Goal: Contribute content: Add original content to the website for others to see

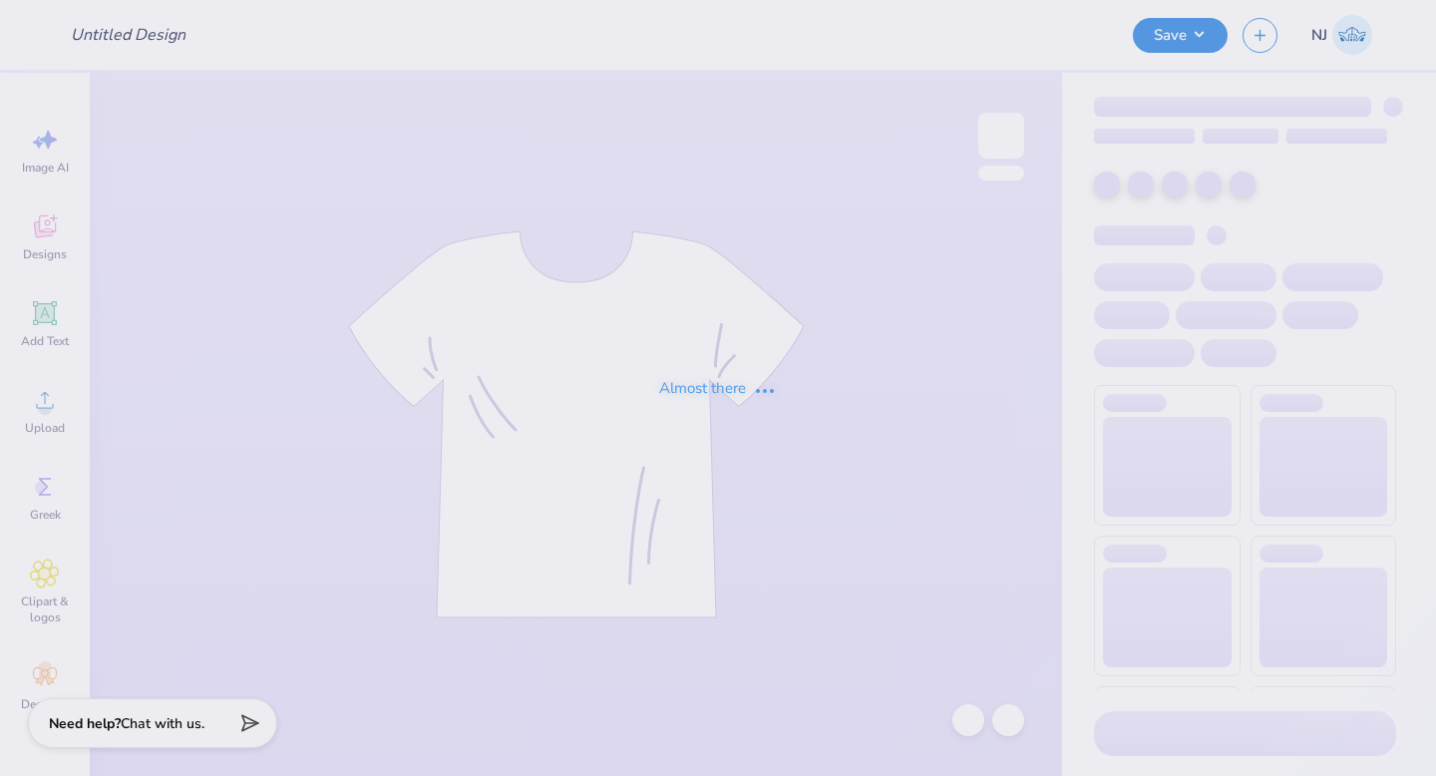
type input "Shirt"
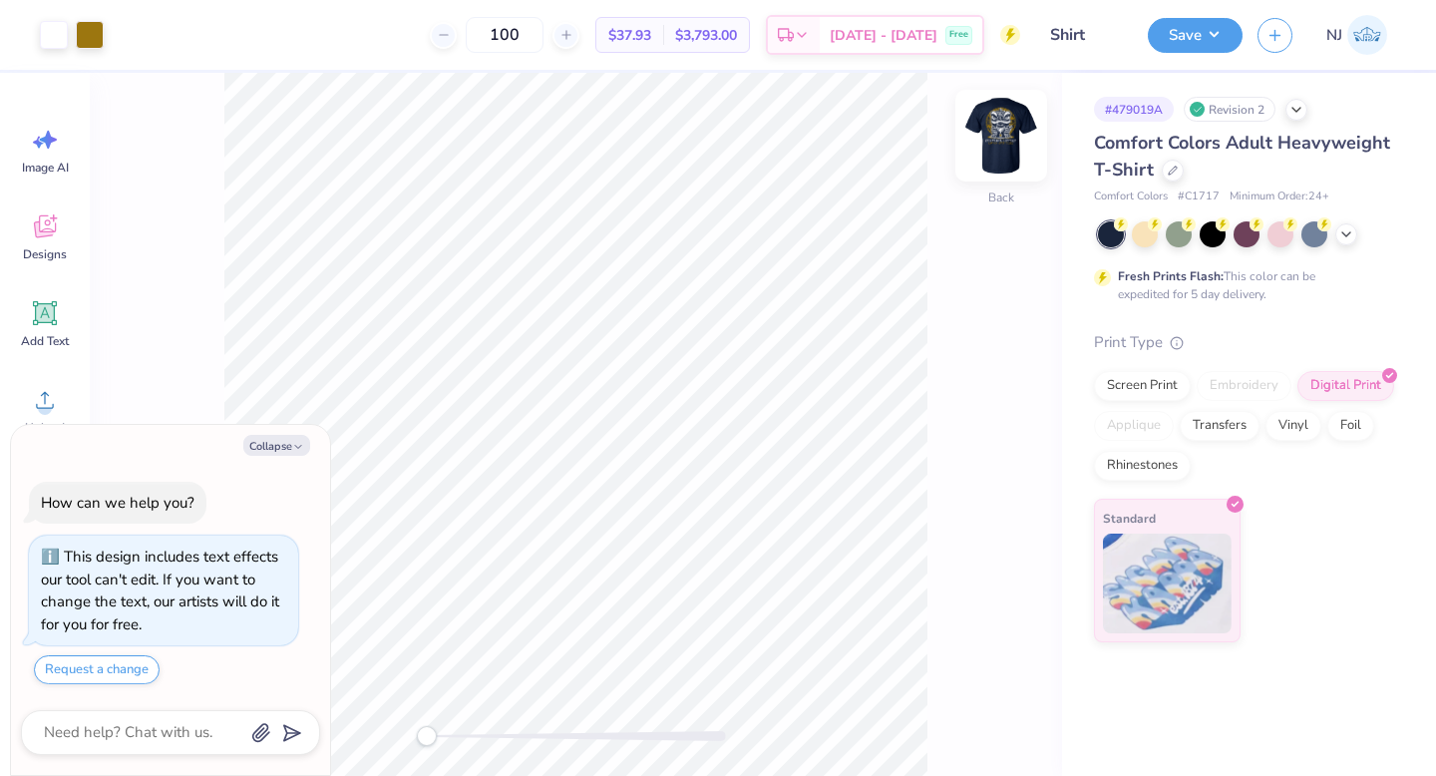
click at [1013, 142] on img at bounding box center [1001, 136] width 80 height 80
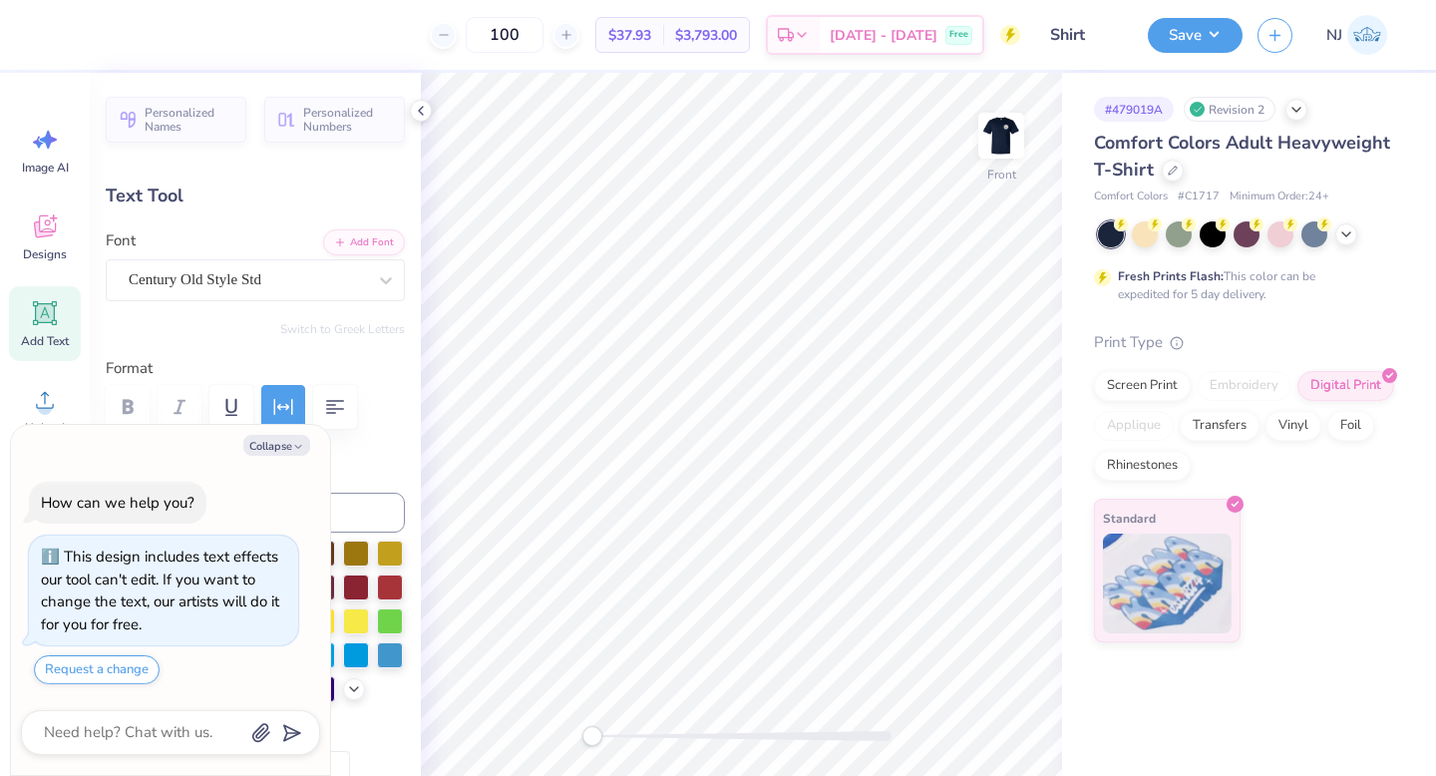
type textarea "x"
type input "12.00"
type input "0.84"
type input "15.36"
click at [269, 277] on div "Century Old Style Std" at bounding box center [247, 279] width 241 height 31
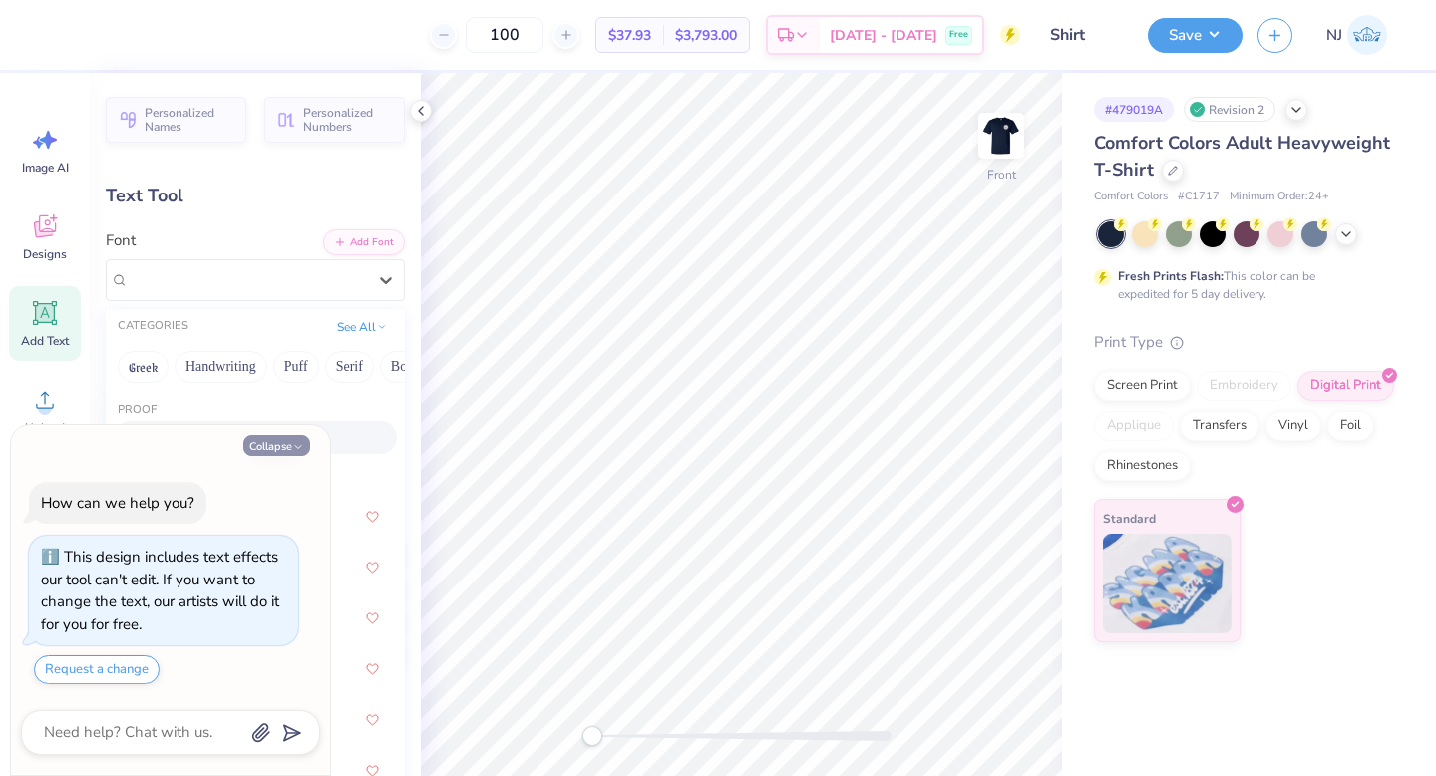
click at [299, 448] on icon "button" at bounding box center [298, 447] width 12 height 12
type textarea "x"
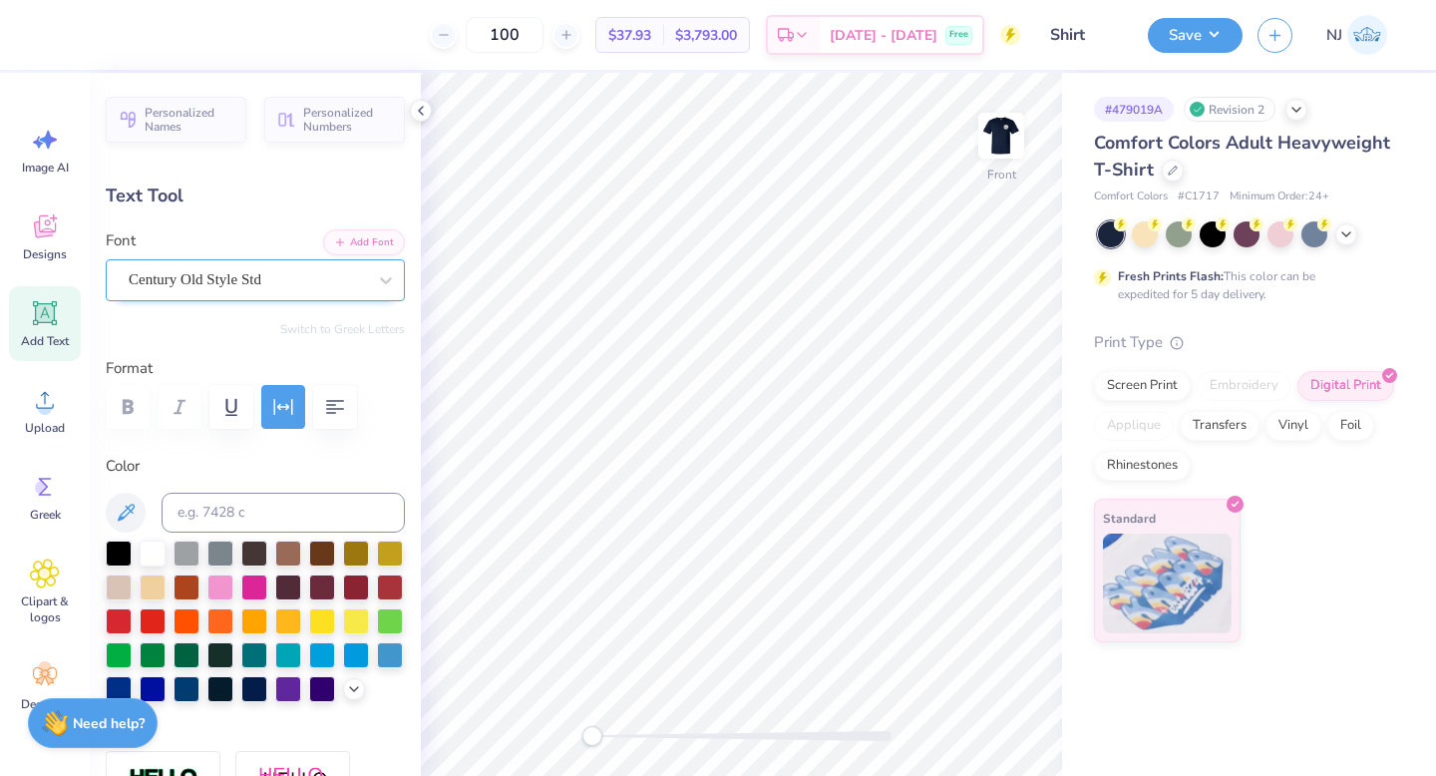
click at [286, 274] on div "Century Old Style Std" at bounding box center [247, 279] width 241 height 31
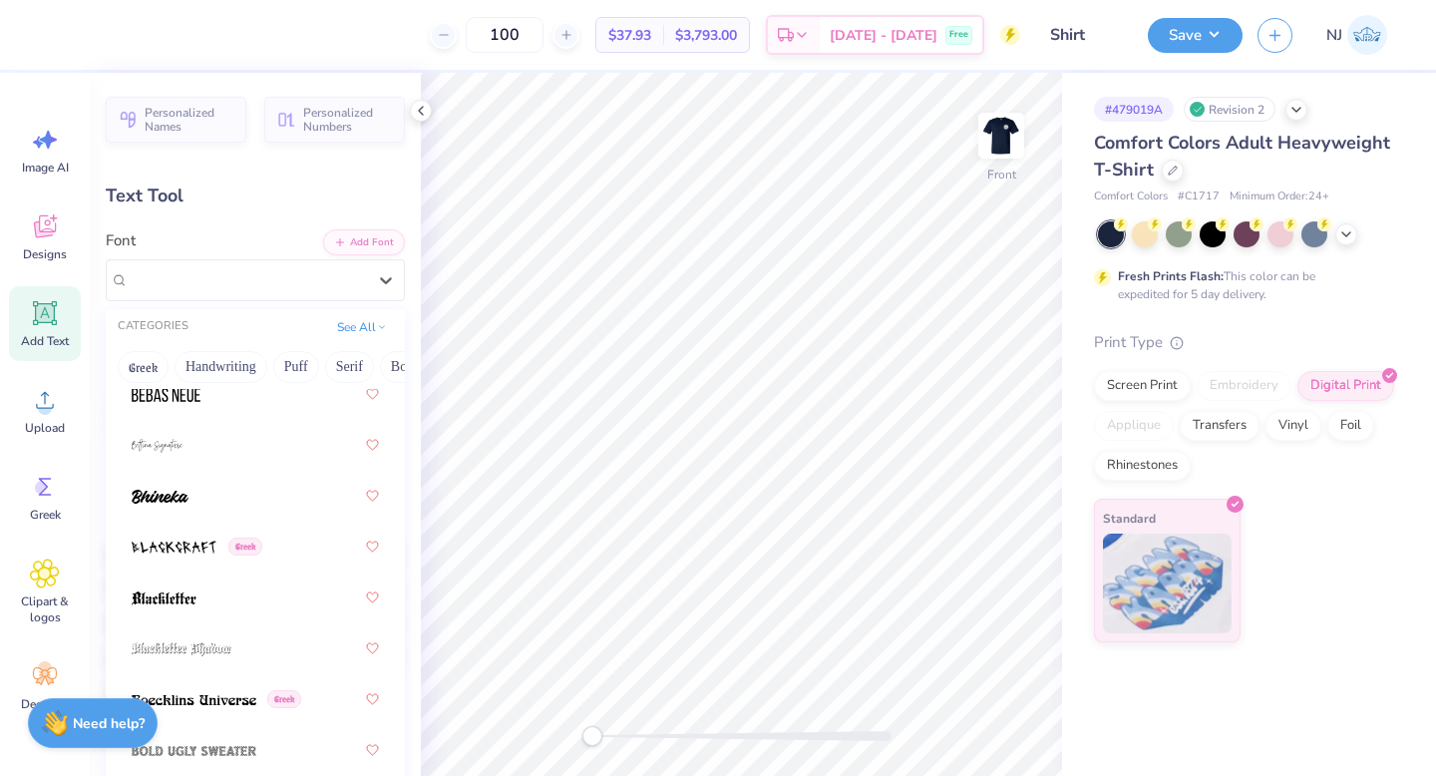
scroll to position [1447, 0]
click at [239, 482] on div at bounding box center [255, 494] width 247 height 36
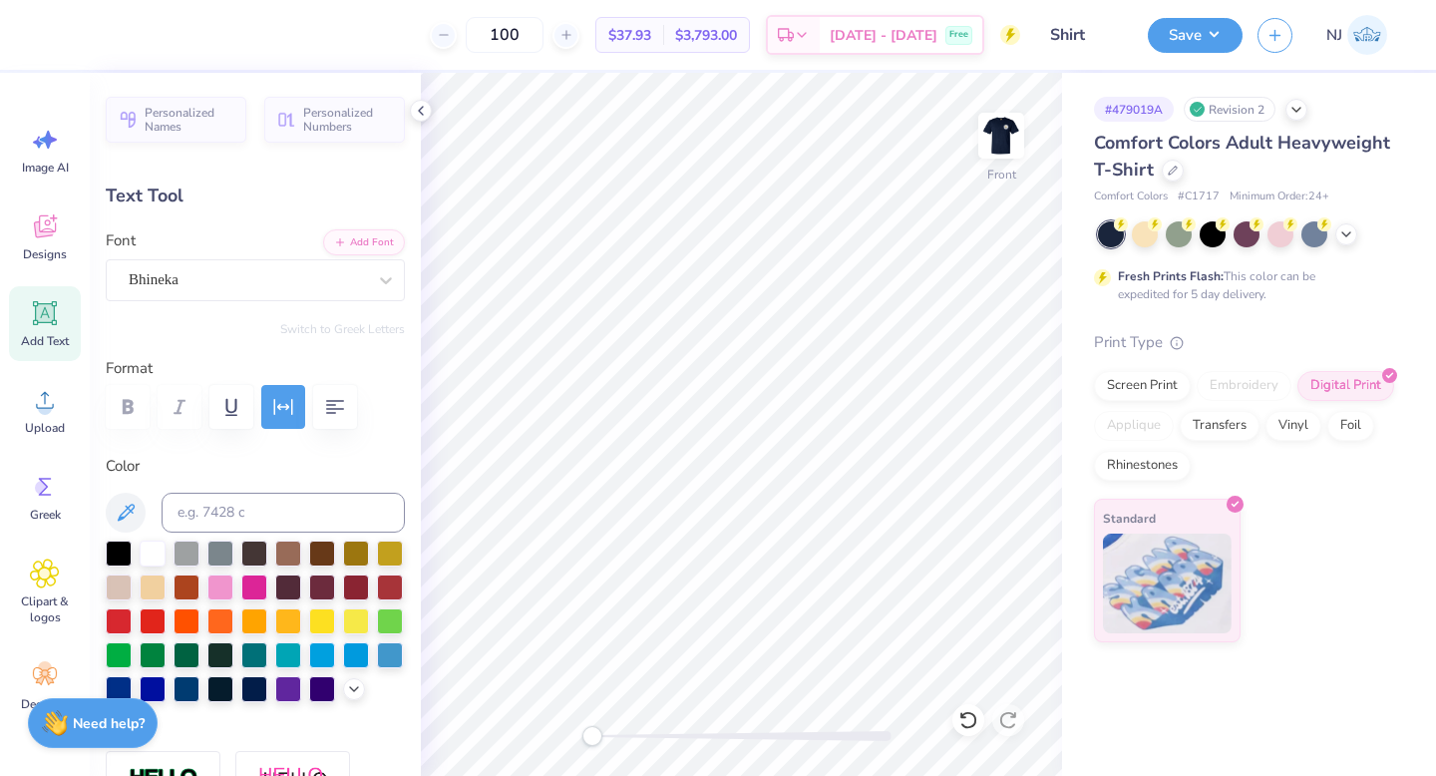
scroll to position [1, 1]
type textarea "Cuktu CENTER"
click at [308, 273] on div "Century Old Style Std" at bounding box center [247, 279] width 241 height 31
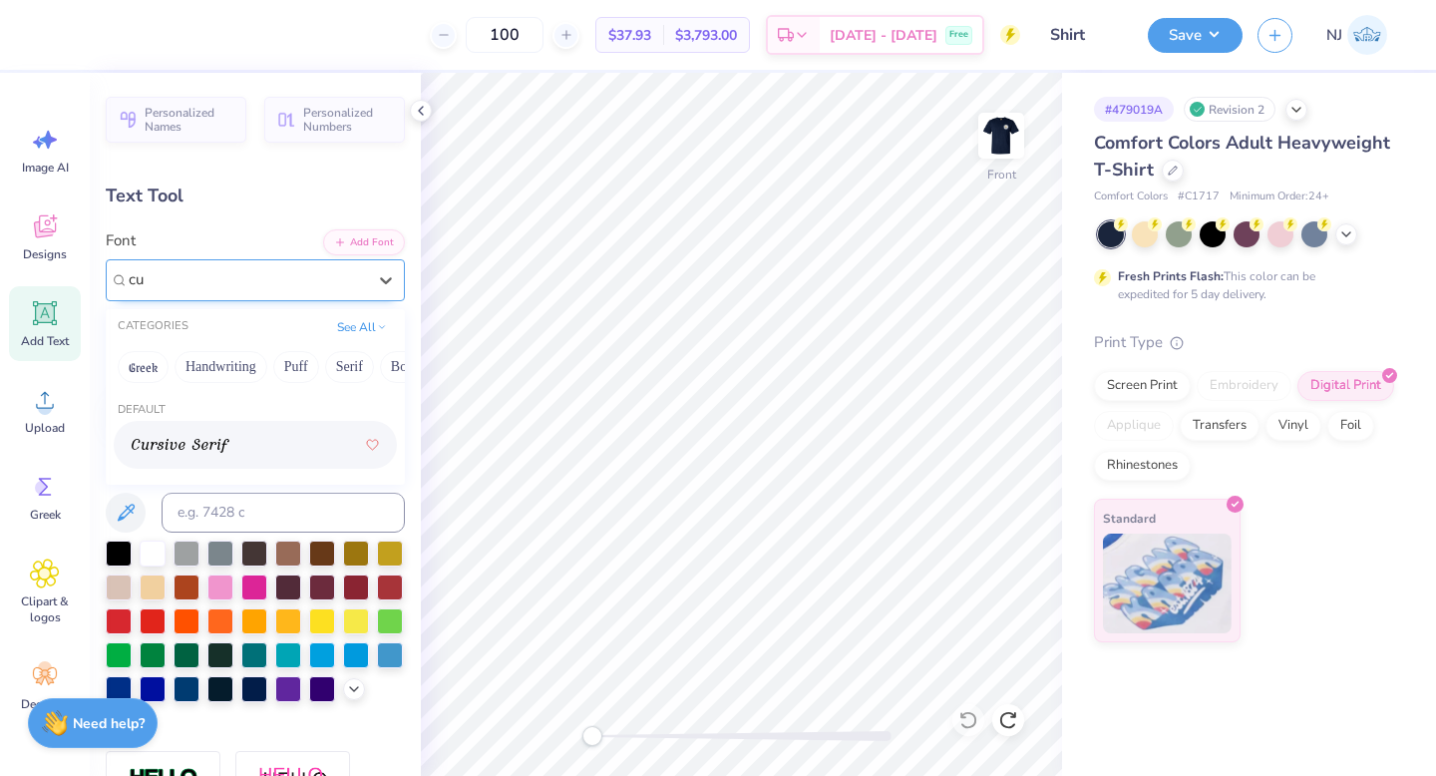
type input "c"
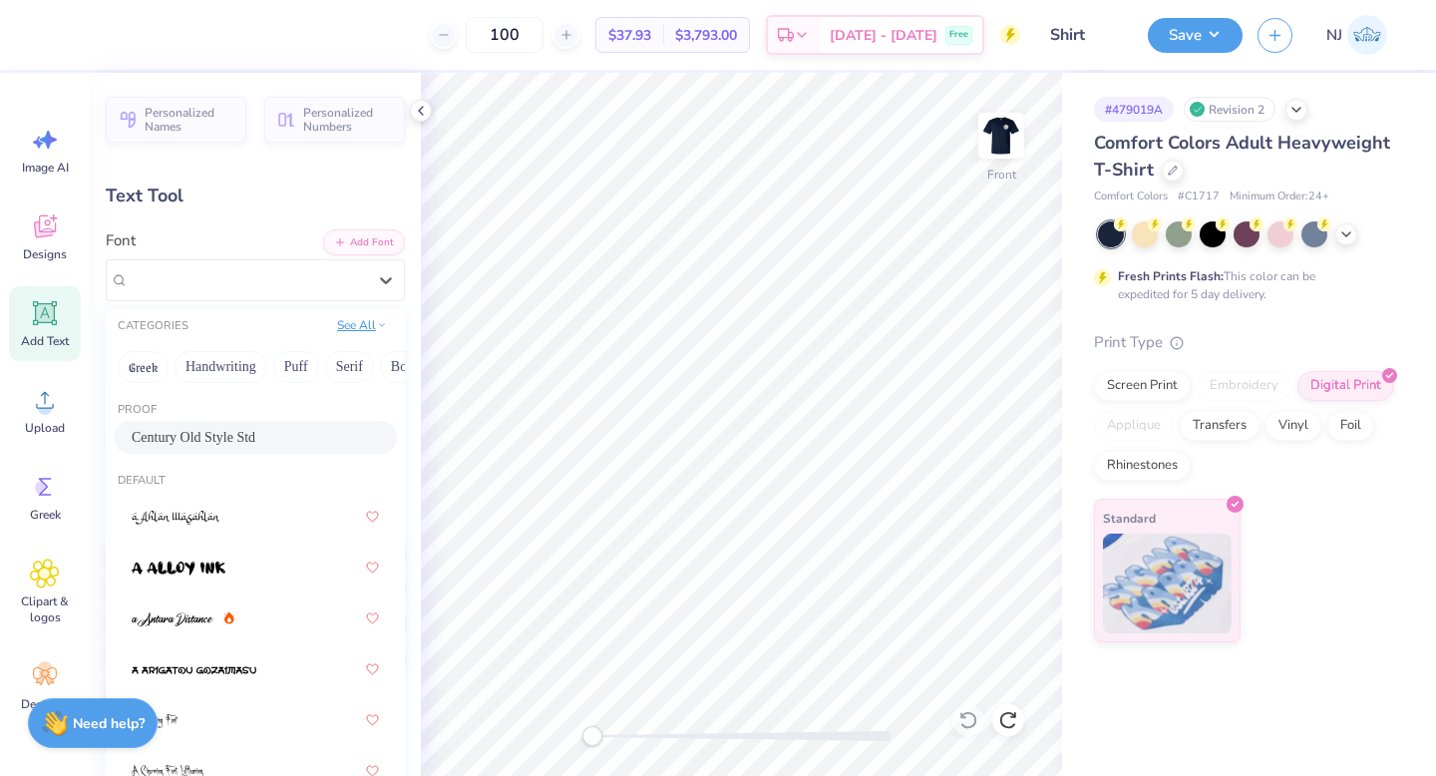
click at [366, 336] on div "See All" at bounding box center [362, 327] width 62 height 20
click at [367, 320] on button "See All" at bounding box center [362, 325] width 62 height 20
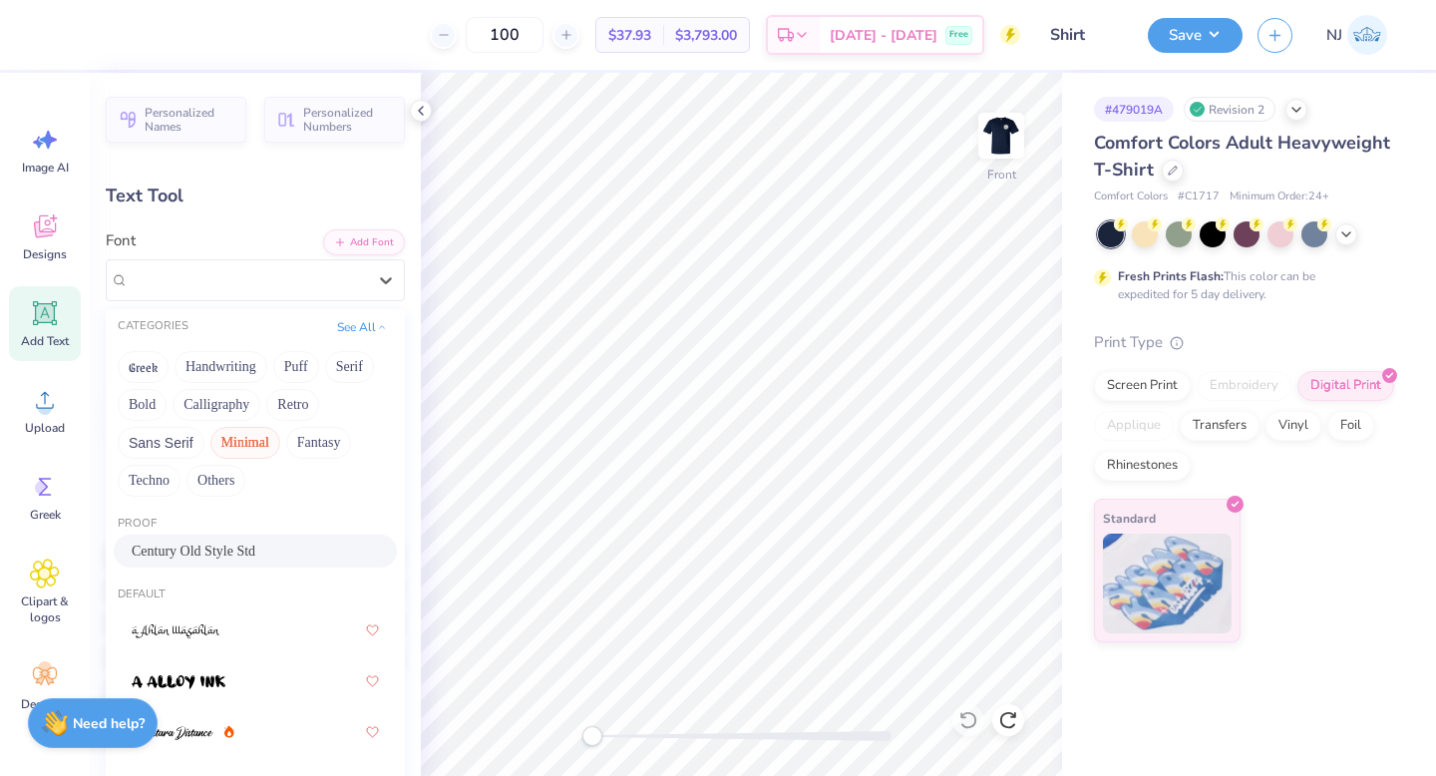
click at [247, 445] on button "Minimal" at bounding box center [245, 443] width 70 height 32
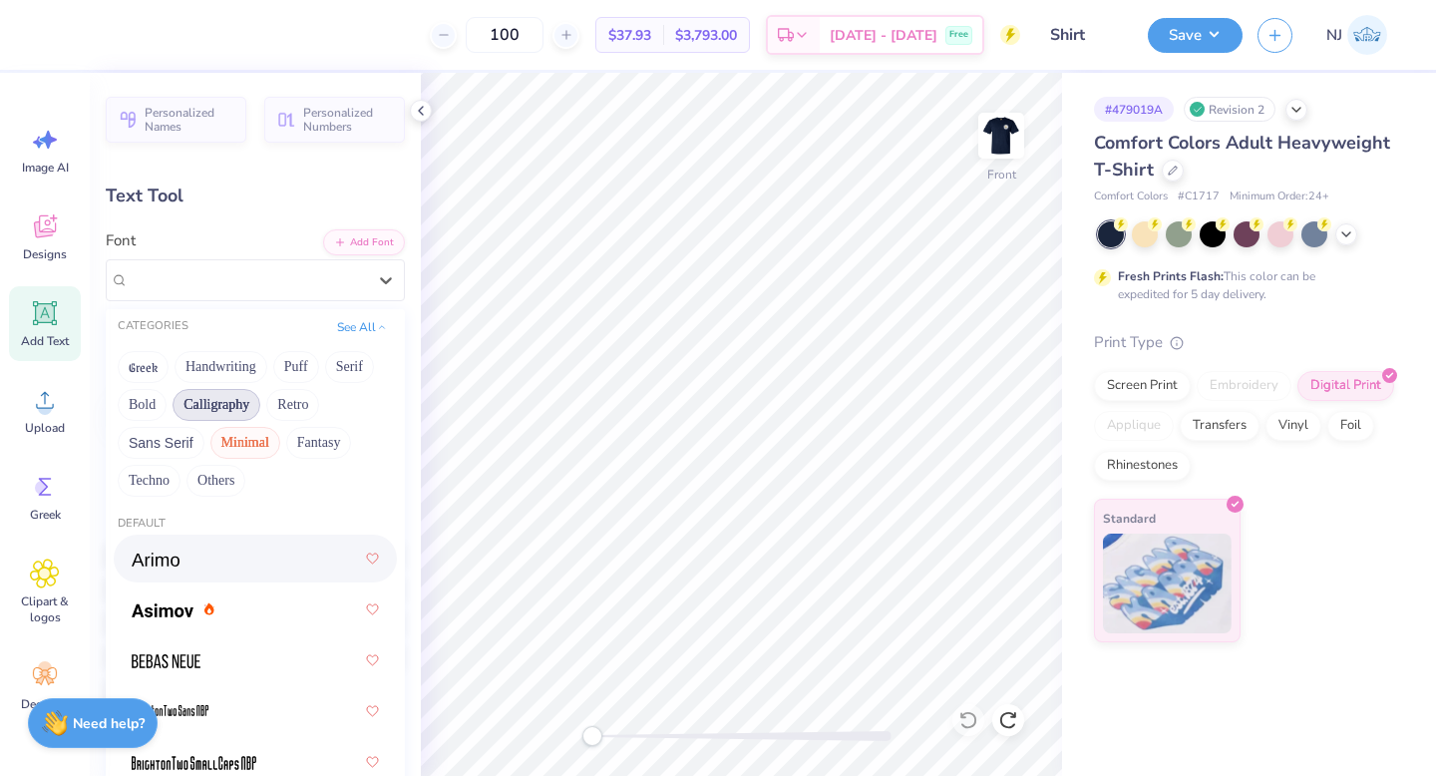
click at [217, 395] on button "Calligraphy" at bounding box center [216, 405] width 88 height 32
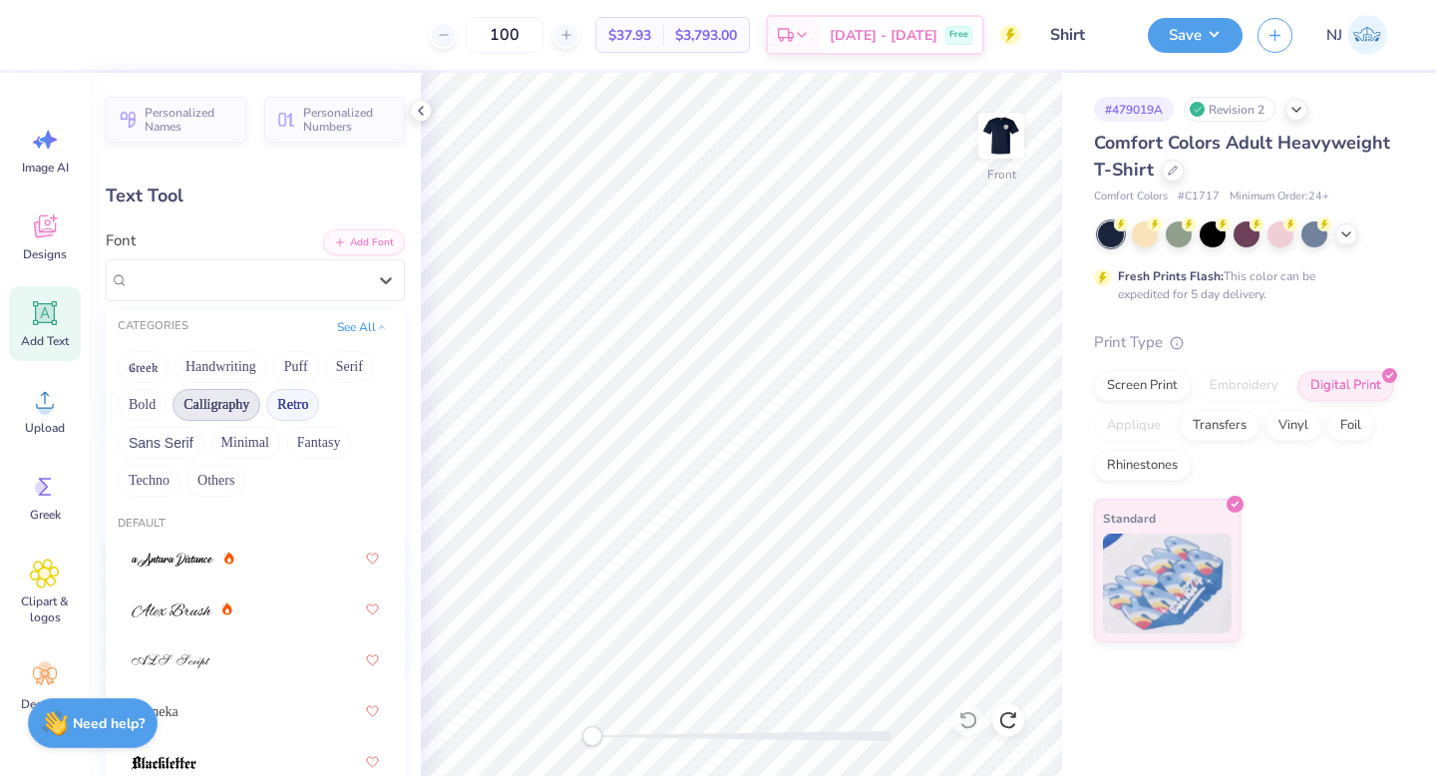
click at [293, 408] on button "Retro" at bounding box center [292, 405] width 53 height 32
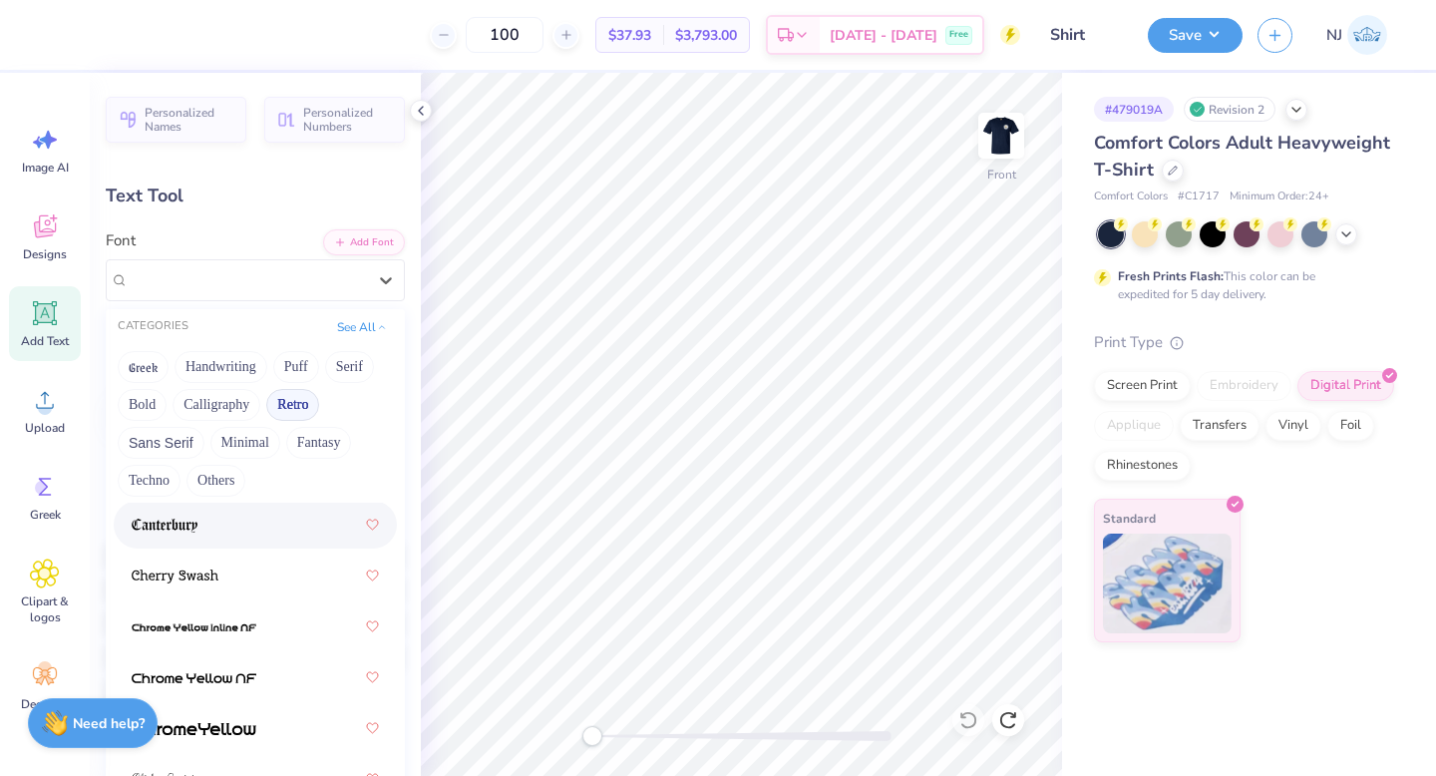
click at [259, 542] on div at bounding box center [255, 525] width 247 height 36
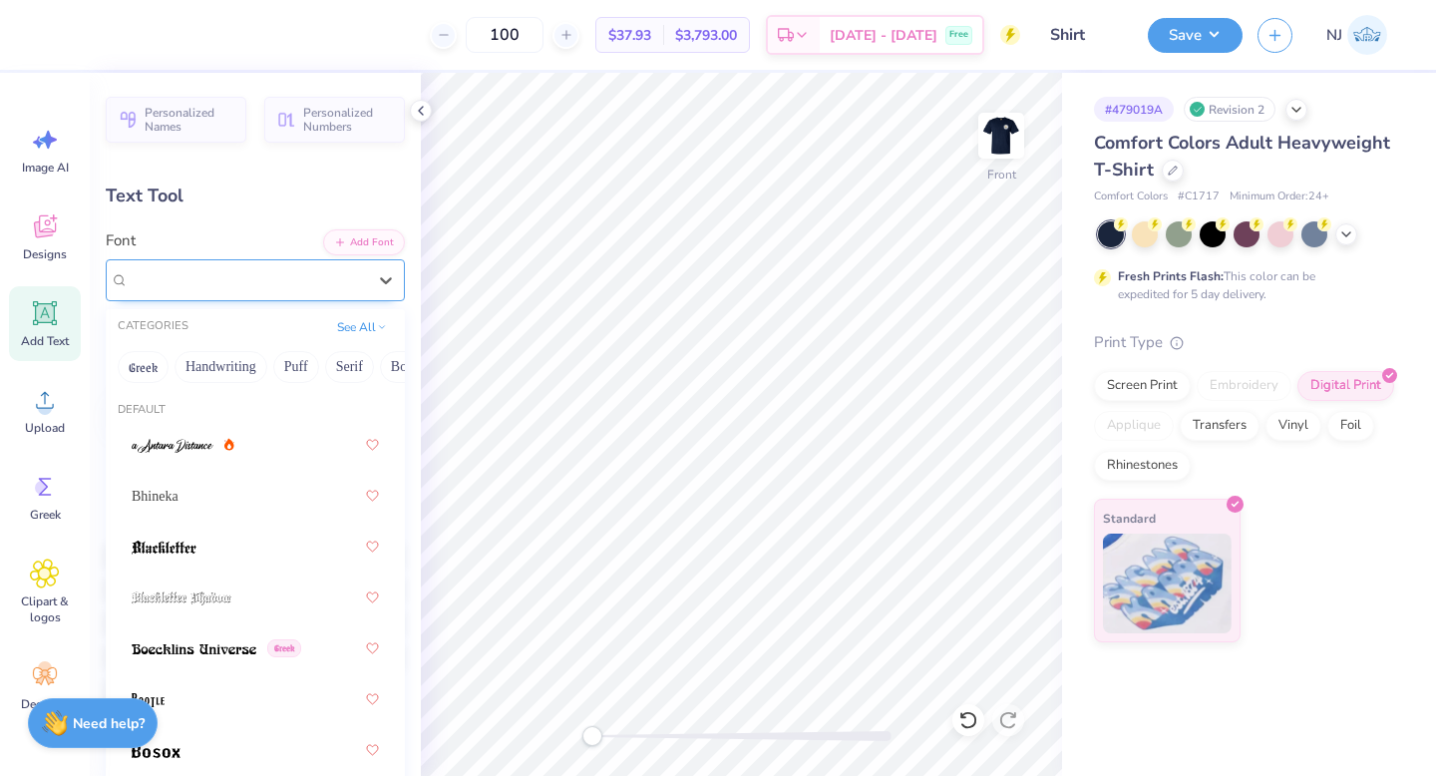
click at [319, 270] on div "Canterbury" at bounding box center [247, 279] width 241 height 31
click at [368, 322] on button "See All" at bounding box center [362, 325] width 62 height 20
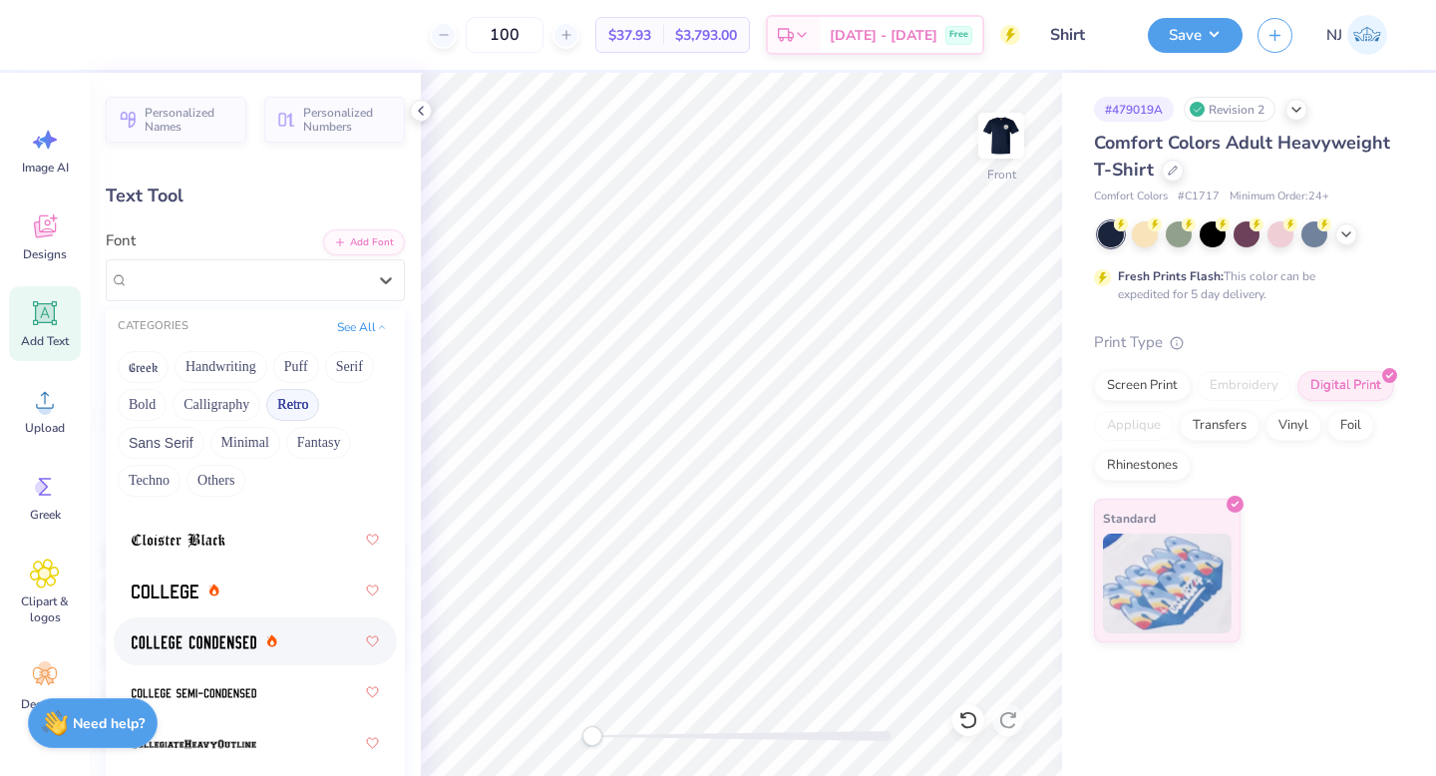
scroll to position [1099, 0]
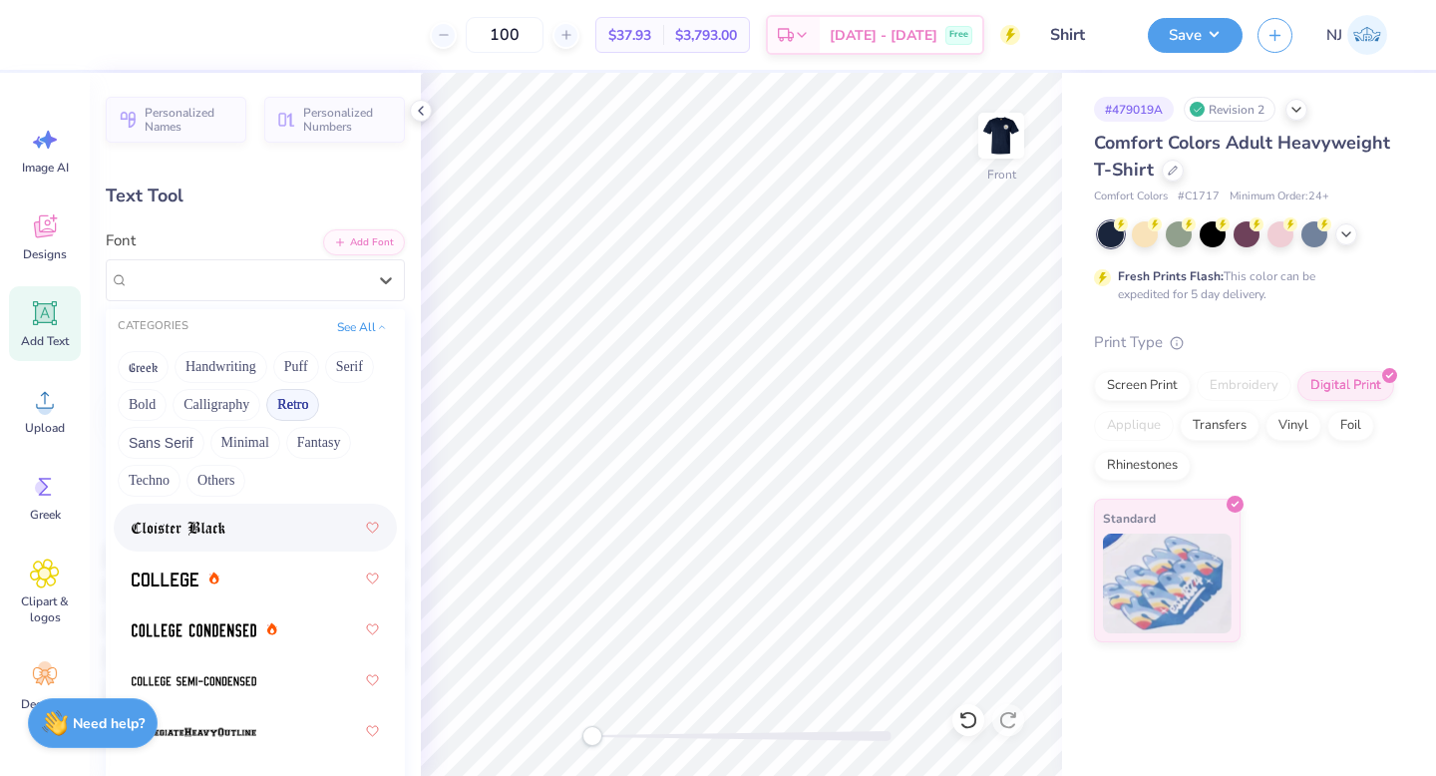
click at [244, 522] on div at bounding box center [255, 528] width 247 height 36
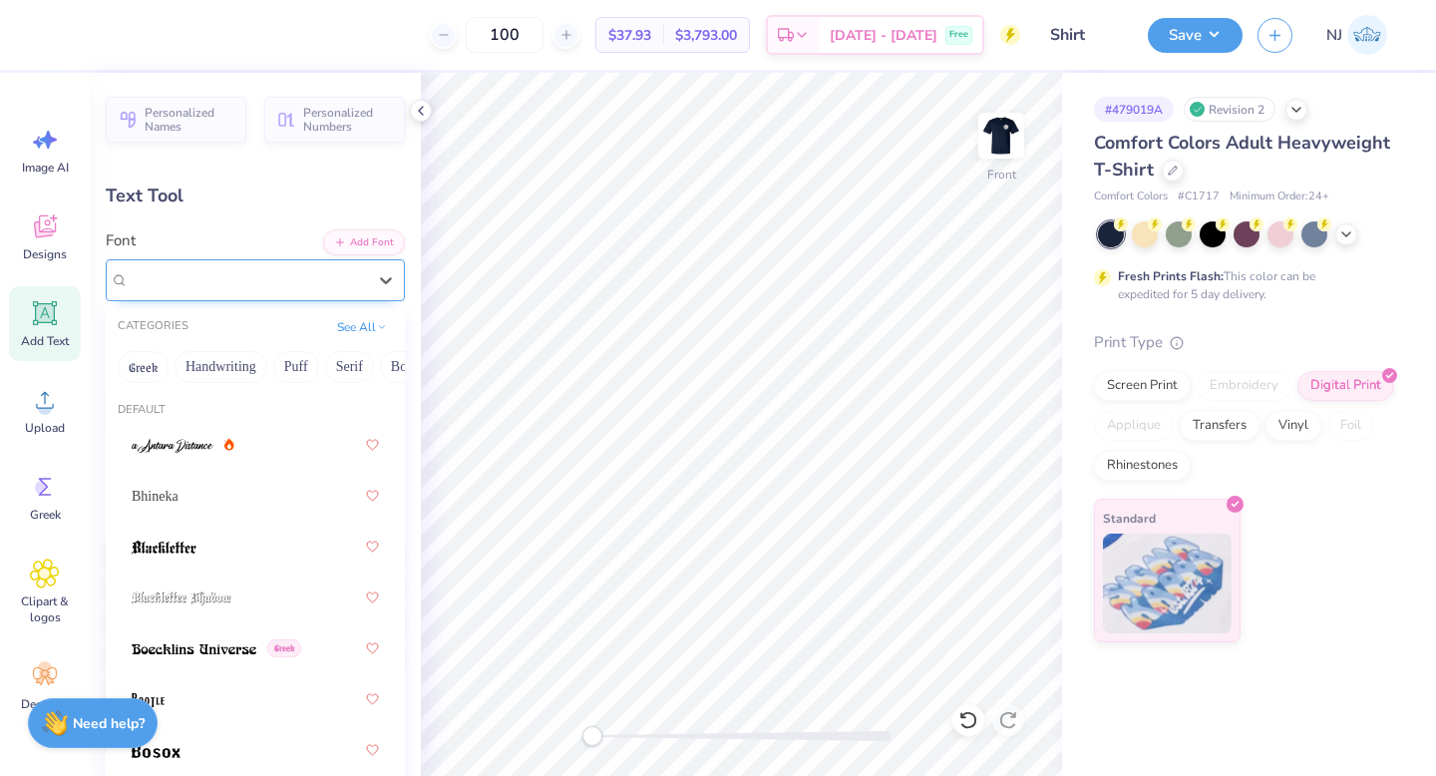
click at [366, 276] on div "Cloister Black" at bounding box center [247, 279] width 241 height 31
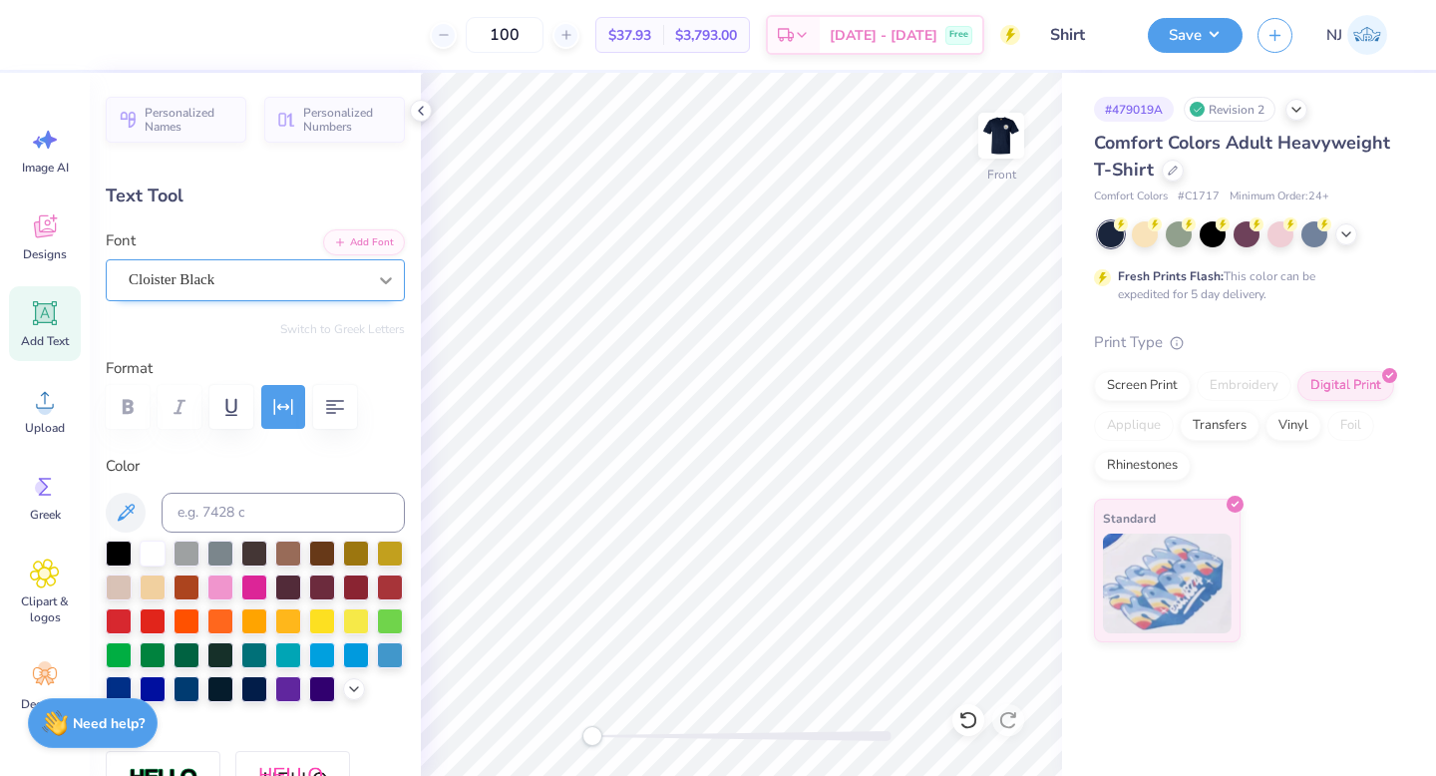
scroll to position [1, 2]
type textarea "Culture CENTER"
type input "12.86"
type input "15.57"
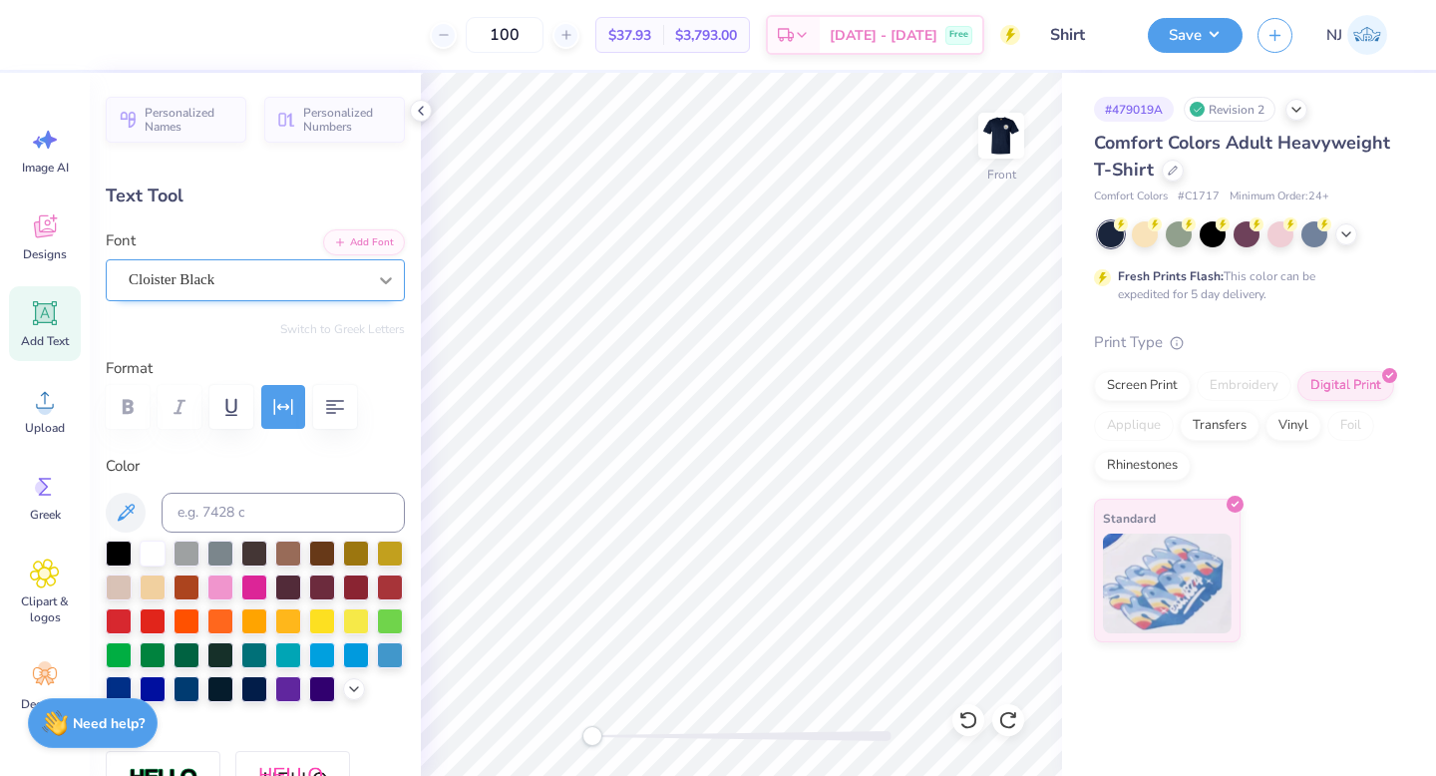
type textarea "Cultural Center"
type input "9.51"
type input "0.68"
type input "16.42"
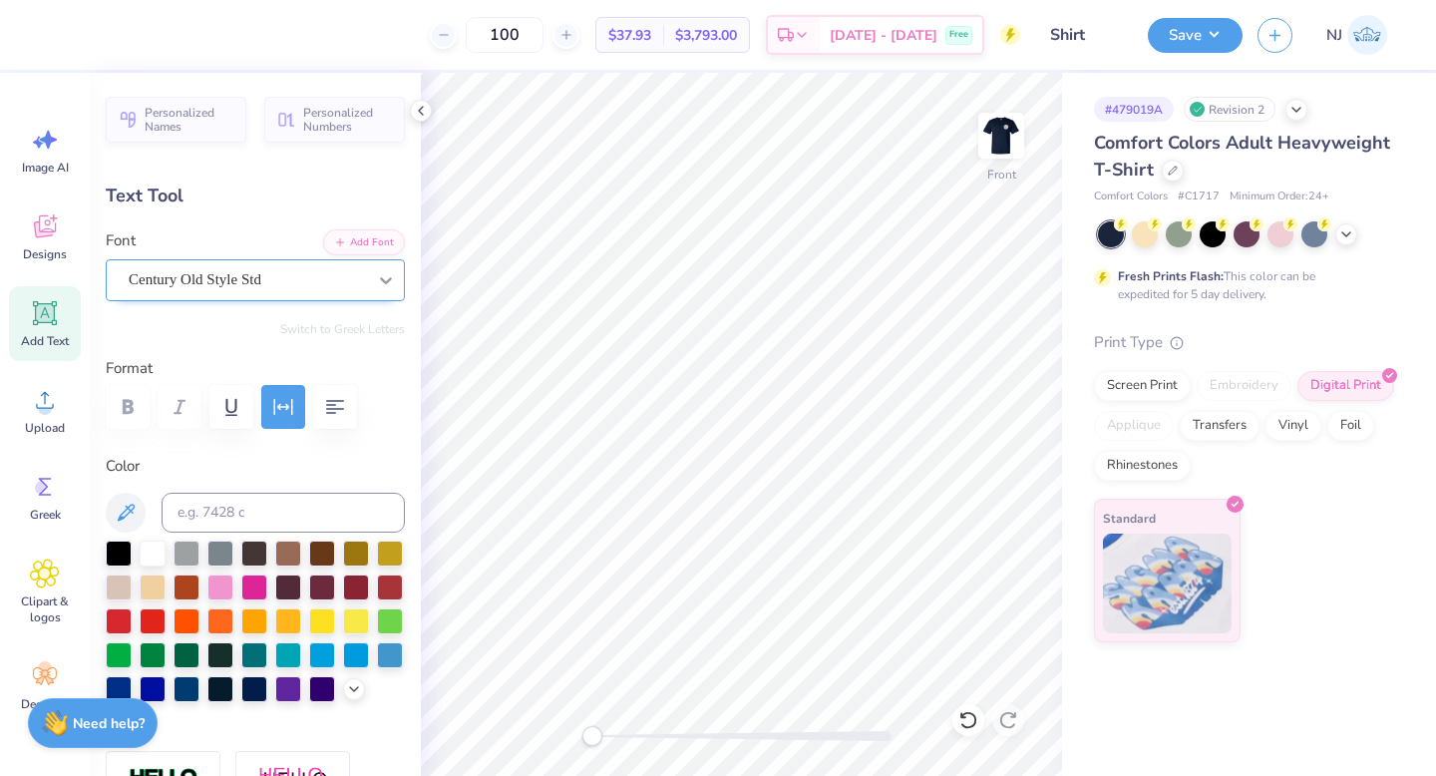
type input "6.42"
type input "0.46"
click at [328, 408] on icon "button" at bounding box center [335, 407] width 18 height 14
click at [338, 408] on icon "button" at bounding box center [335, 407] width 18 height 14
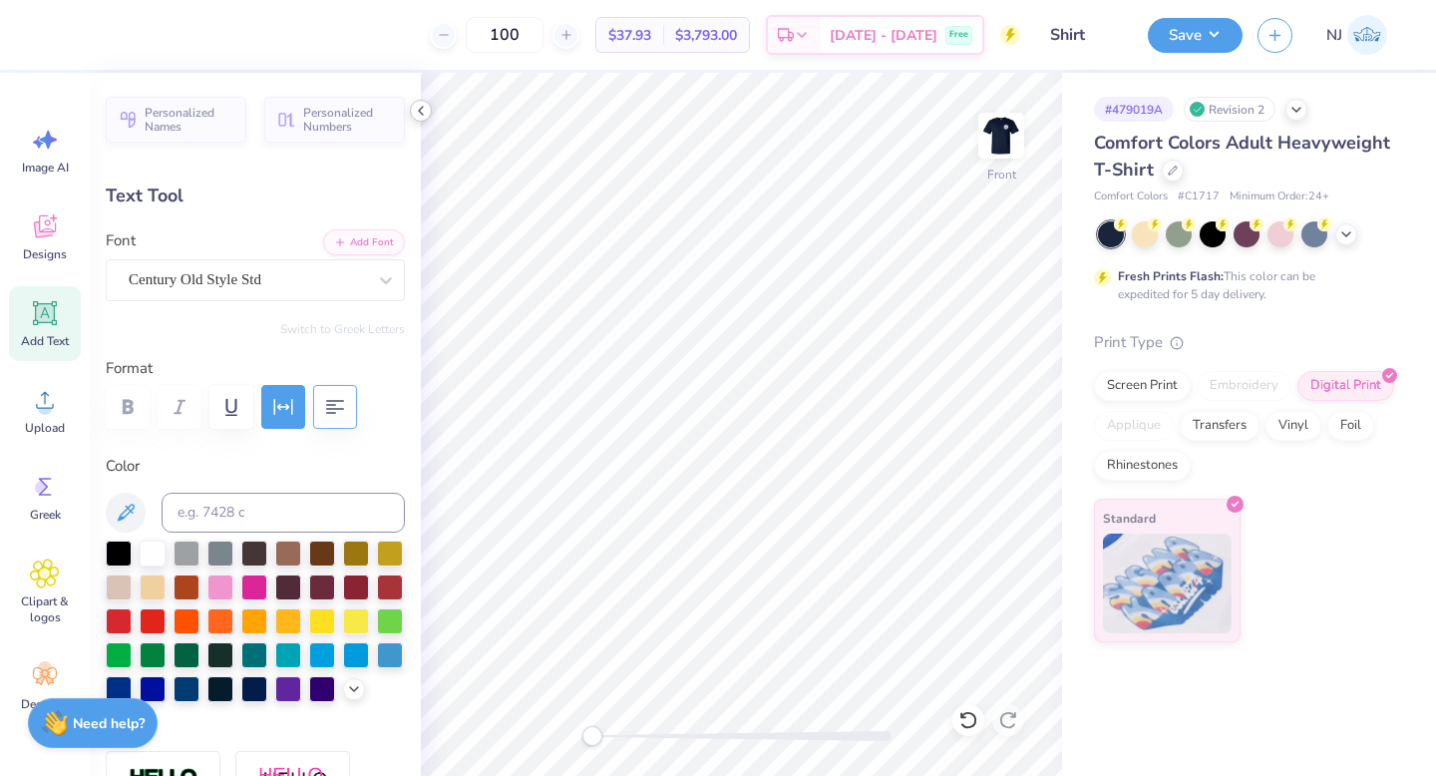
click at [421, 111] on icon at bounding box center [421, 111] width 16 height 16
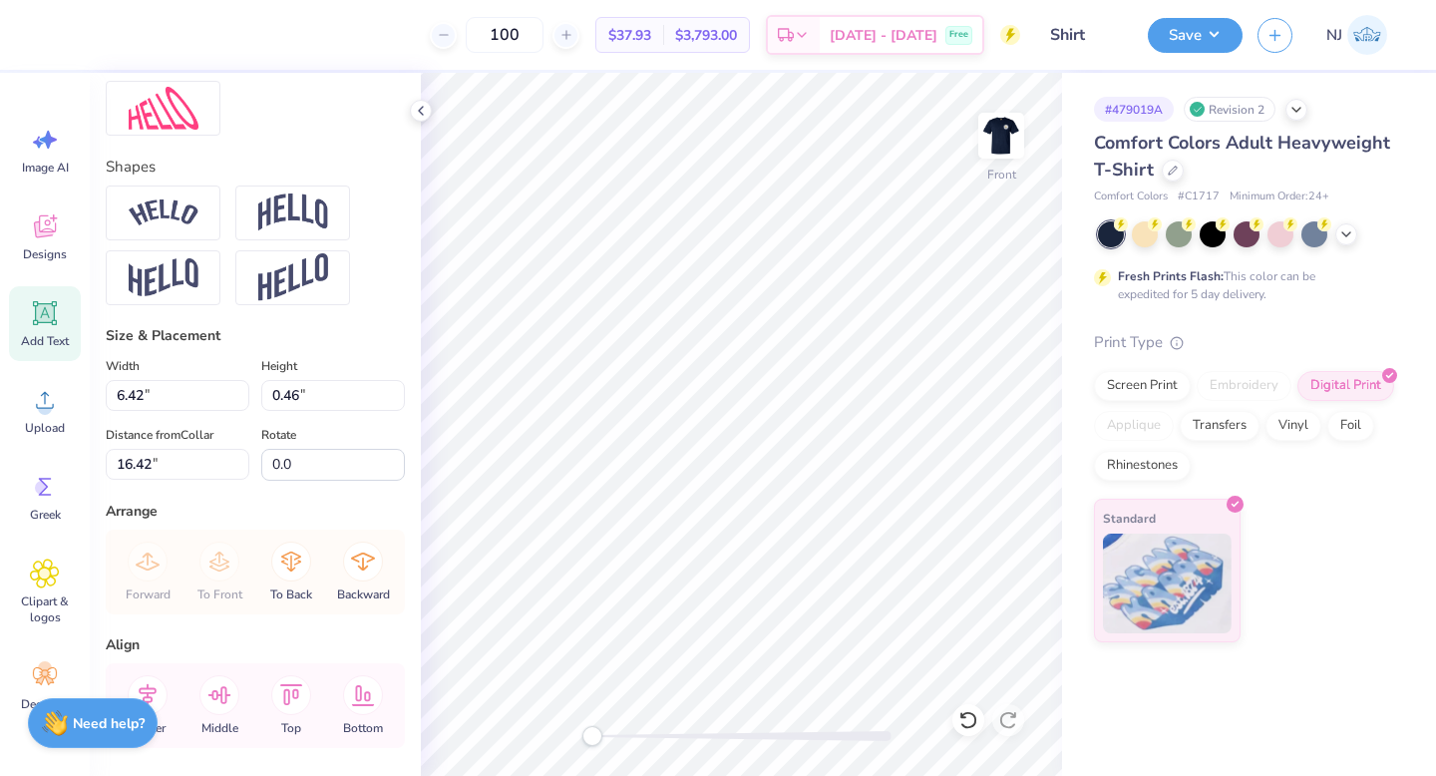
scroll to position [870, 0]
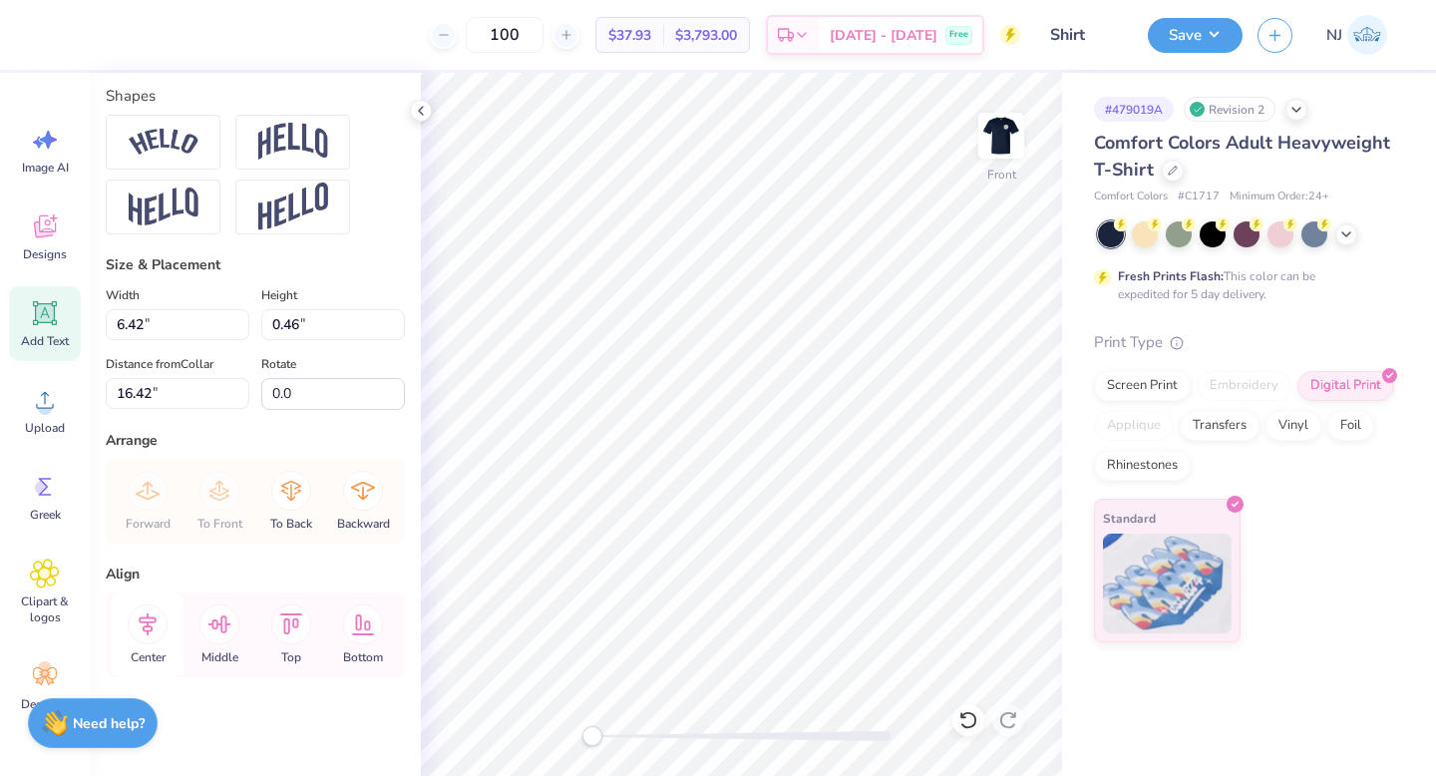
click at [158, 624] on icon at bounding box center [148, 624] width 40 height 40
click at [149, 618] on icon at bounding box center [148, 624] width 40 height 40
click at [1220, 18] on button "Save" at bounding box center [1195, 32] width 95 height 35
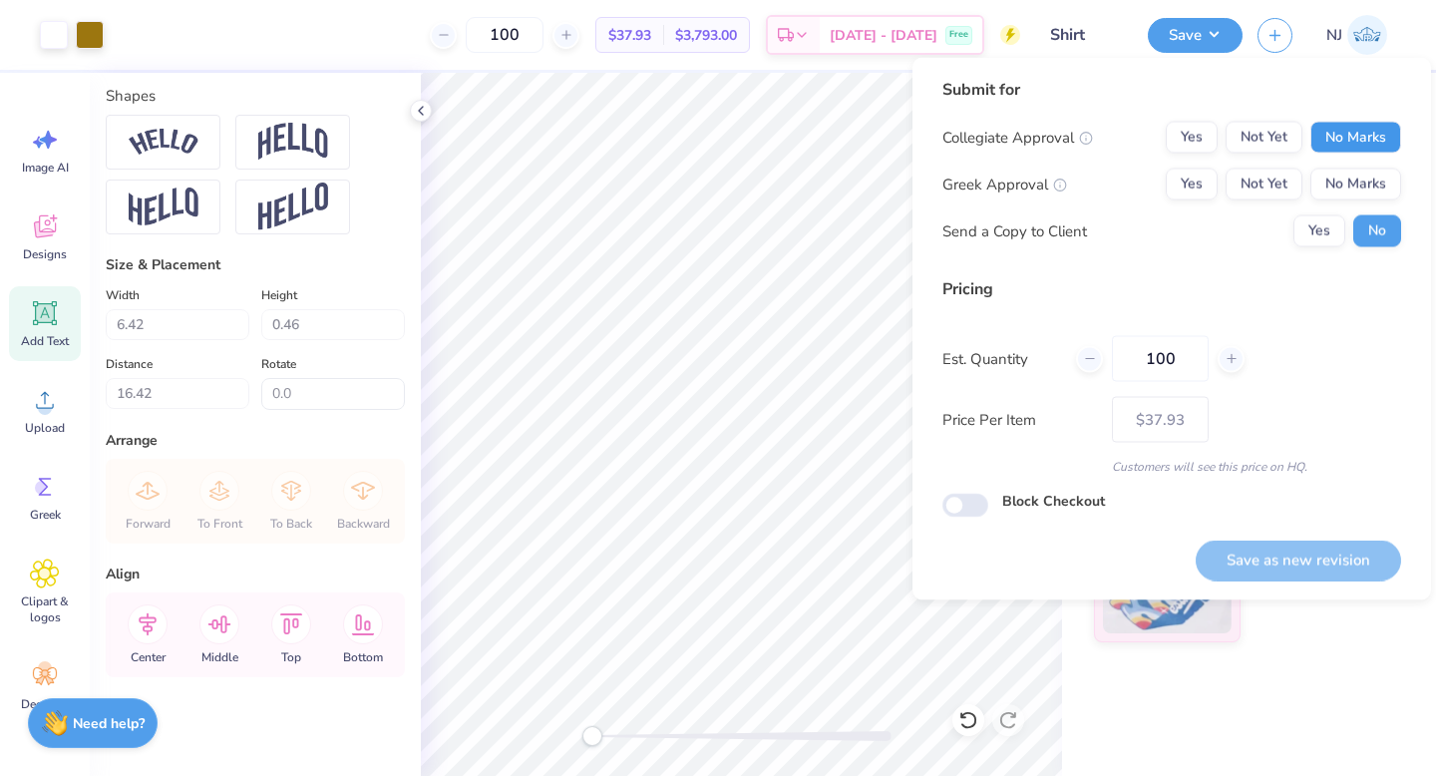
click at [1345, 141] on button "No Marks" at bounding box center [1355, 138] width 91 height 32
click at [1346, 167] on div "Collegiate Approval Yes Not Yet No Marks Greek Approval Yes Not Yet No Marks Se…" at bounding box center [1171, 185] width 459 height 126
click at [1355, 189] on button "No Marks" at bounding box center [1355, 185] width 91 height 32
drag, startPoint x: 1319, startPoint y: 561, endPoint x: 1356, endPoint y: 400, distance: 165.7
click at [1356, 400] on div "Submit for Collegiate Approval Yes Not Yet No Marks Greek Approval Yes Not Yet …" at bounding box center [1171, 329] width 459 height 503
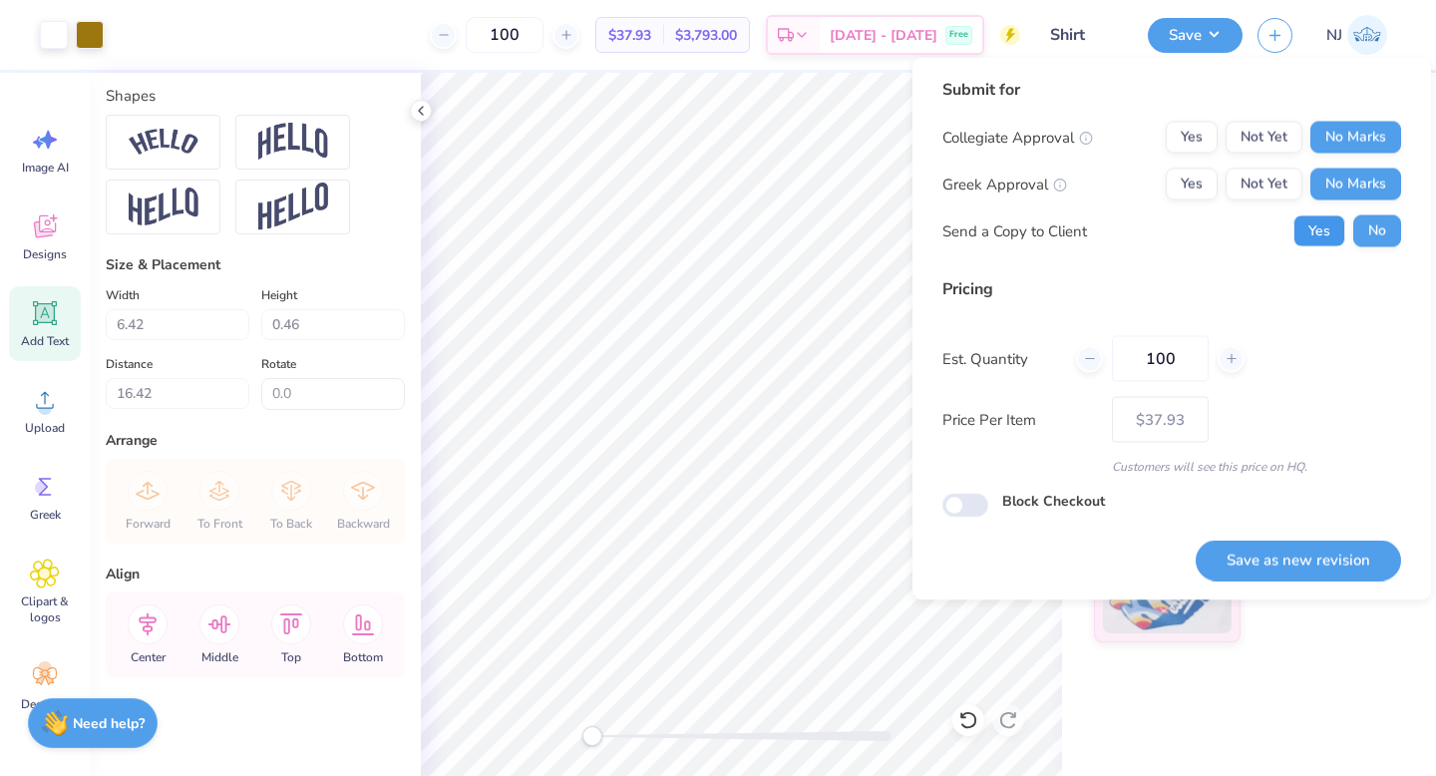
click at [1329, 217] on button "Yes" at bounding box center [1319, 231] width 52 height 32
click at [1343, 564] on button "Save as new revision" at bounding box center [1298, 559] width 205 height 41
type input "– –"
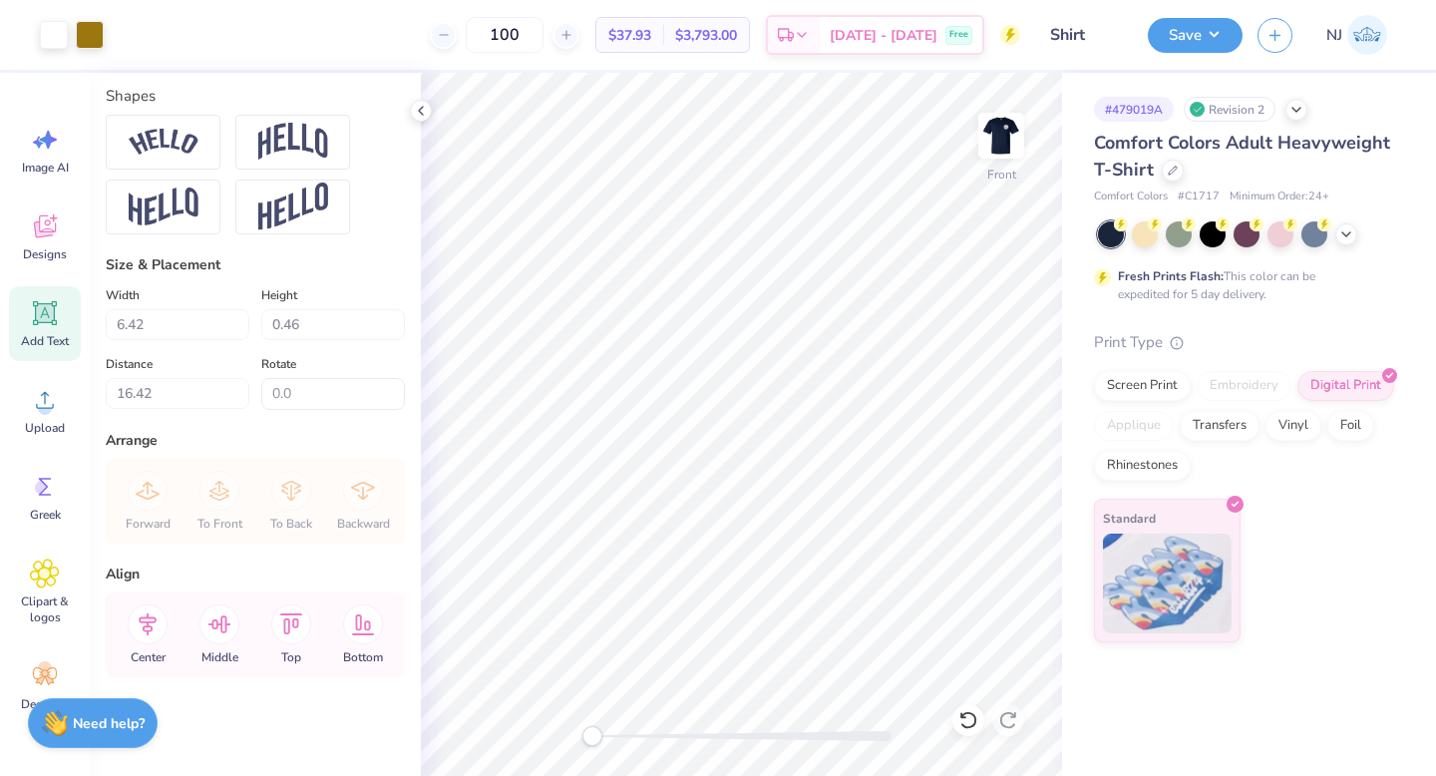
type input "8.06"
type input "0.76"
type input "15.61"
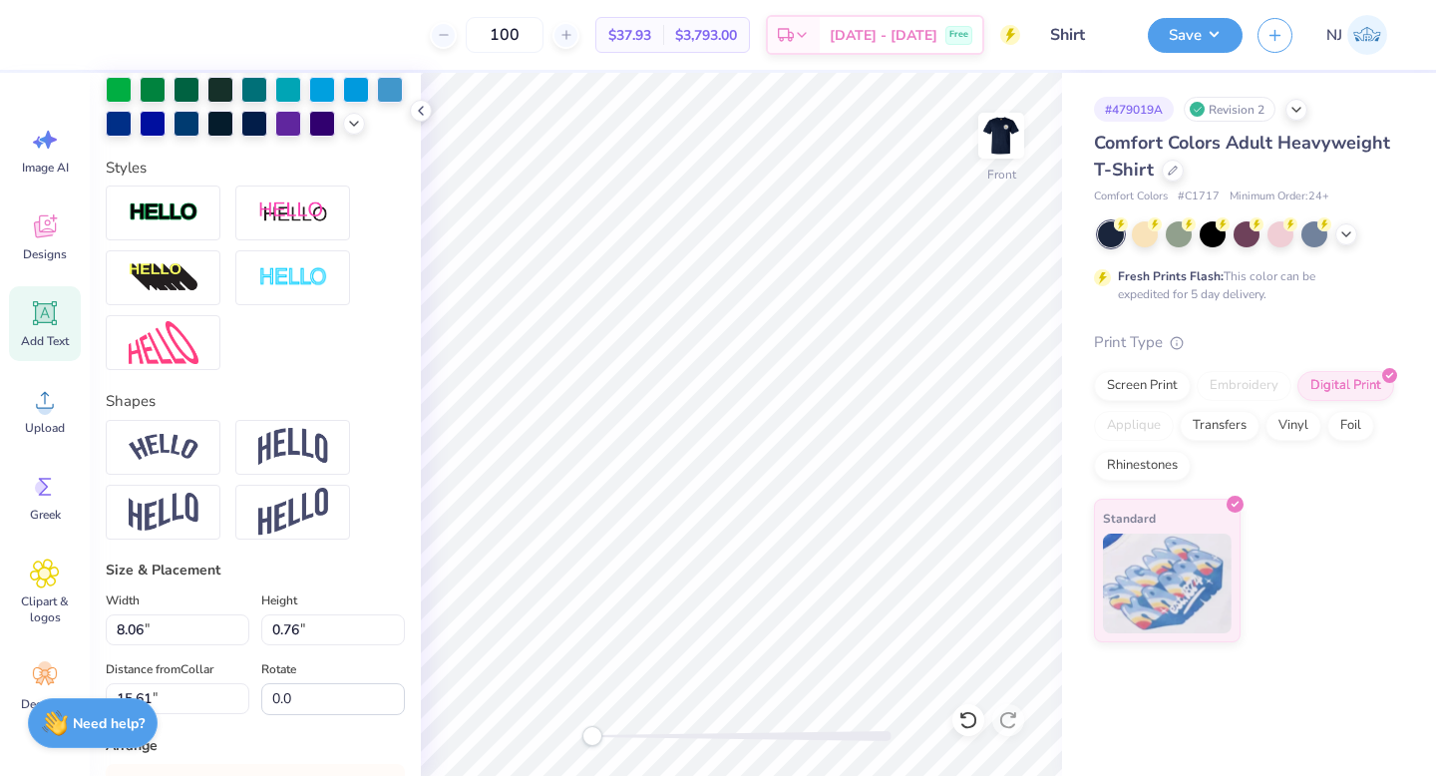
scroll to position [0, 0]
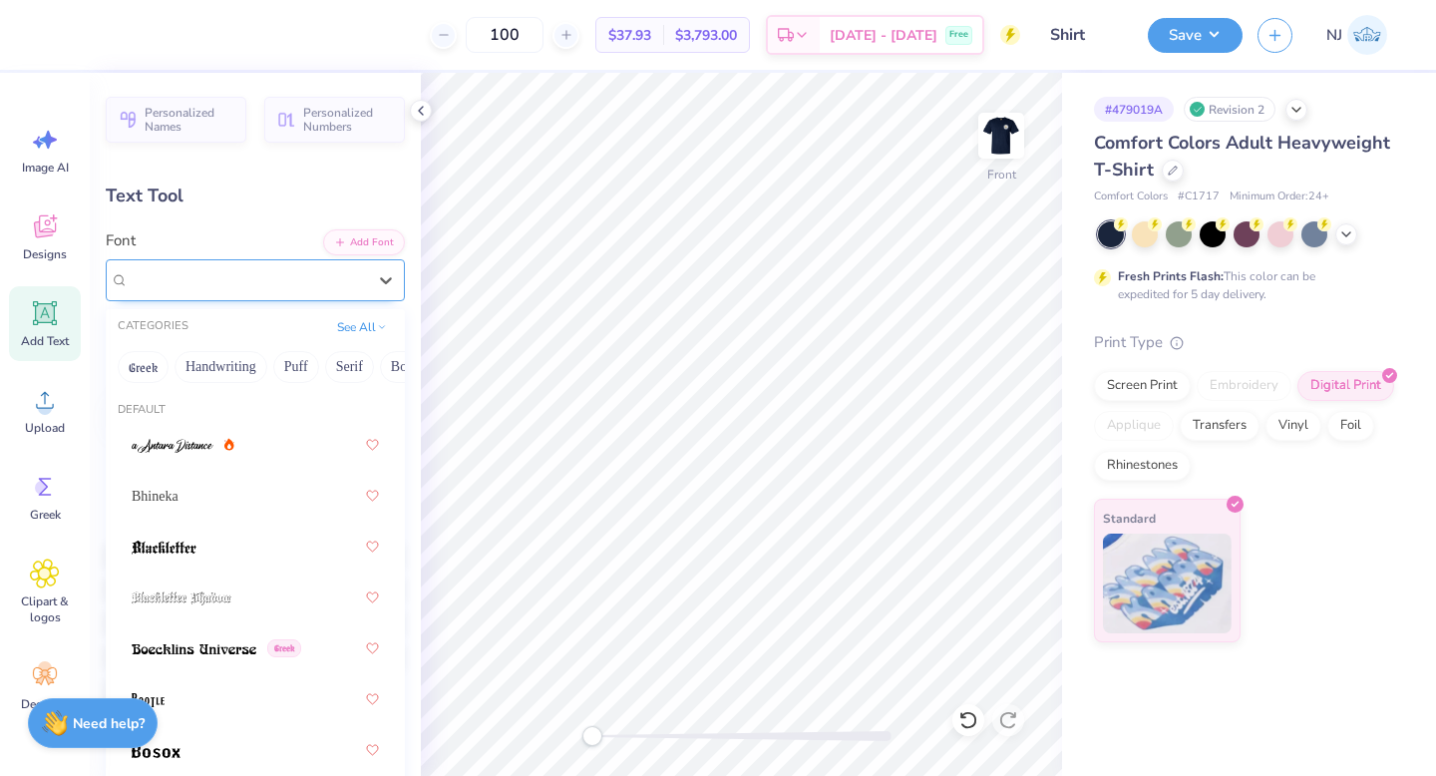
click at [316, 294] on div "Cloister Black" at bounding box center [247, 279] width 241 height 31
click at [359, 326] on button "See All" at bounding box center [362, 325] width 62 height 20
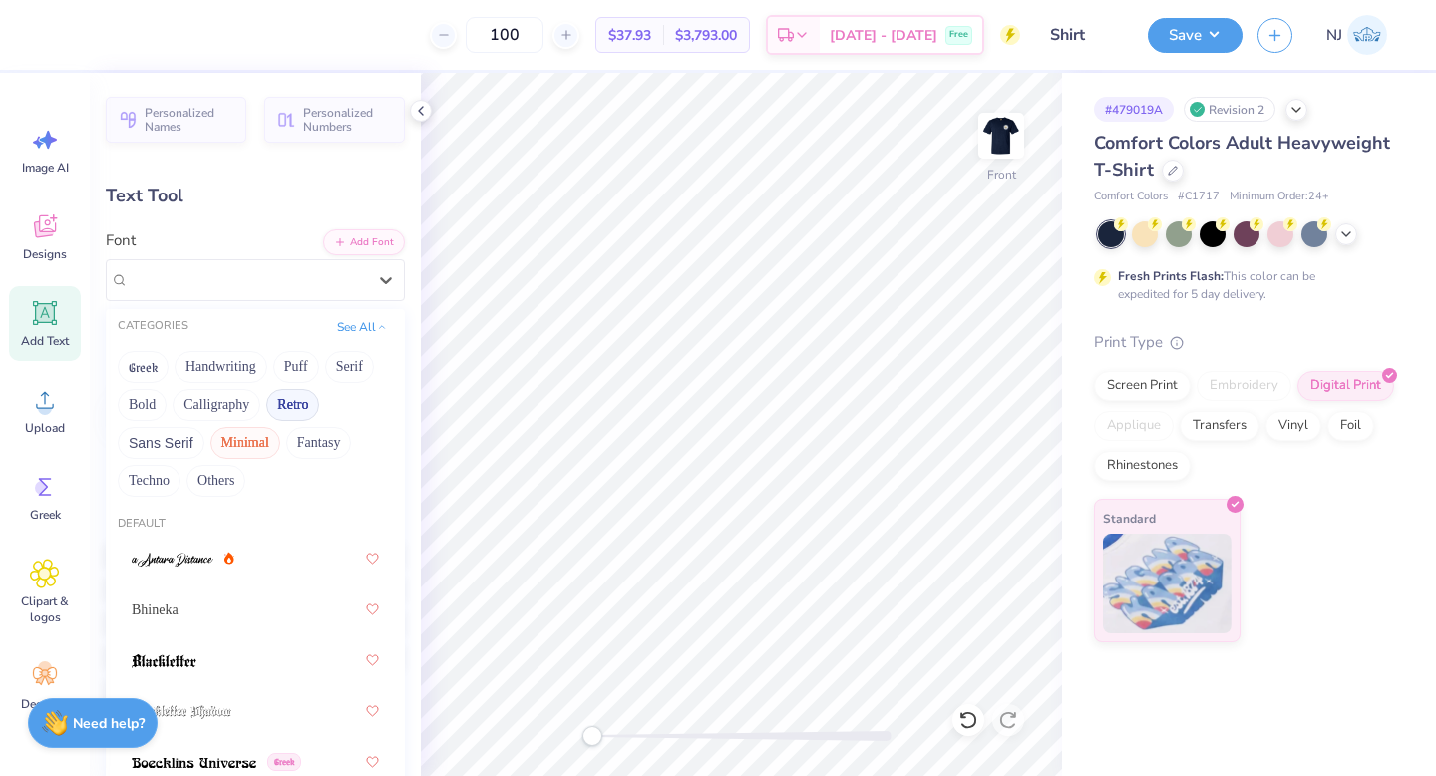
click at [228, 443] on button "Minimal" at bounding box center [245, 443] width 70 height 32
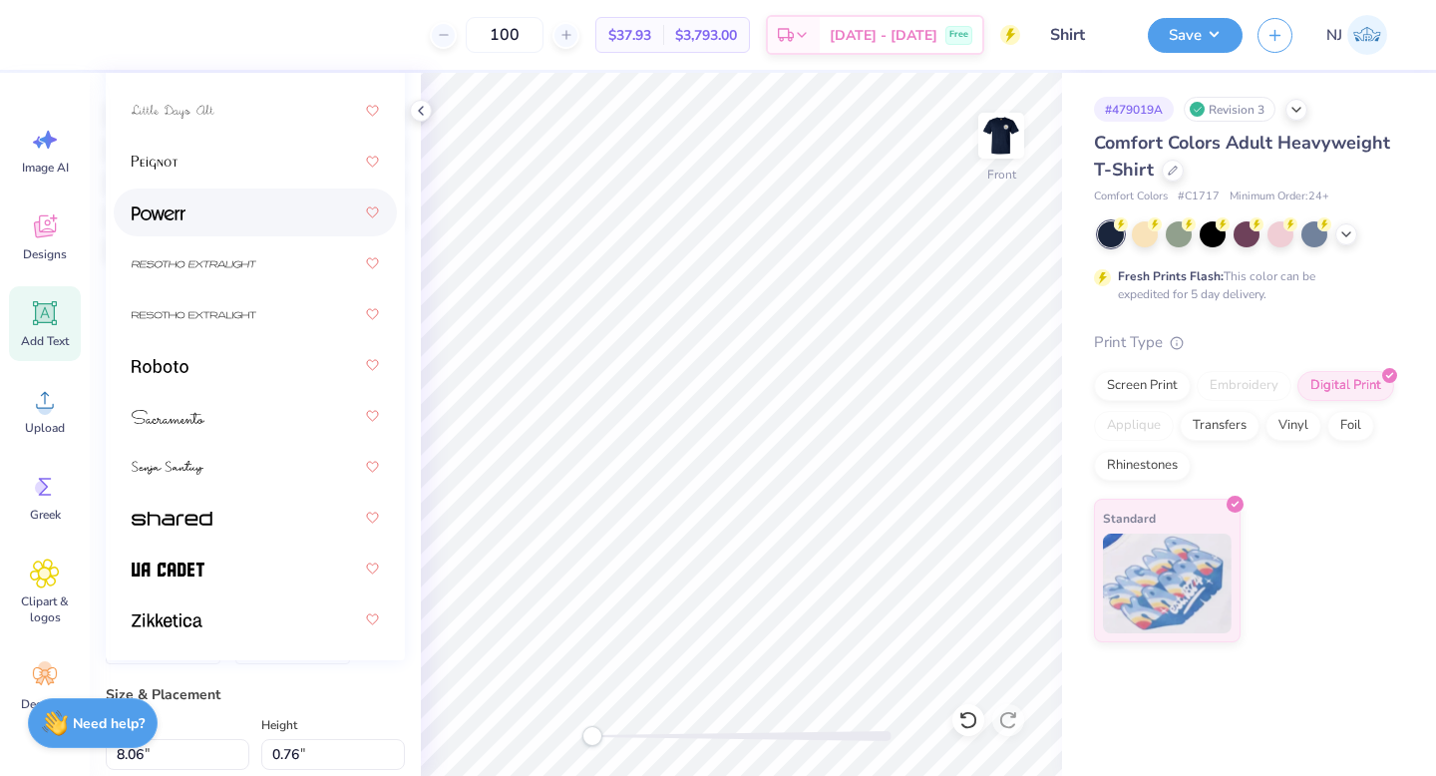
scroll to position [448, 0]
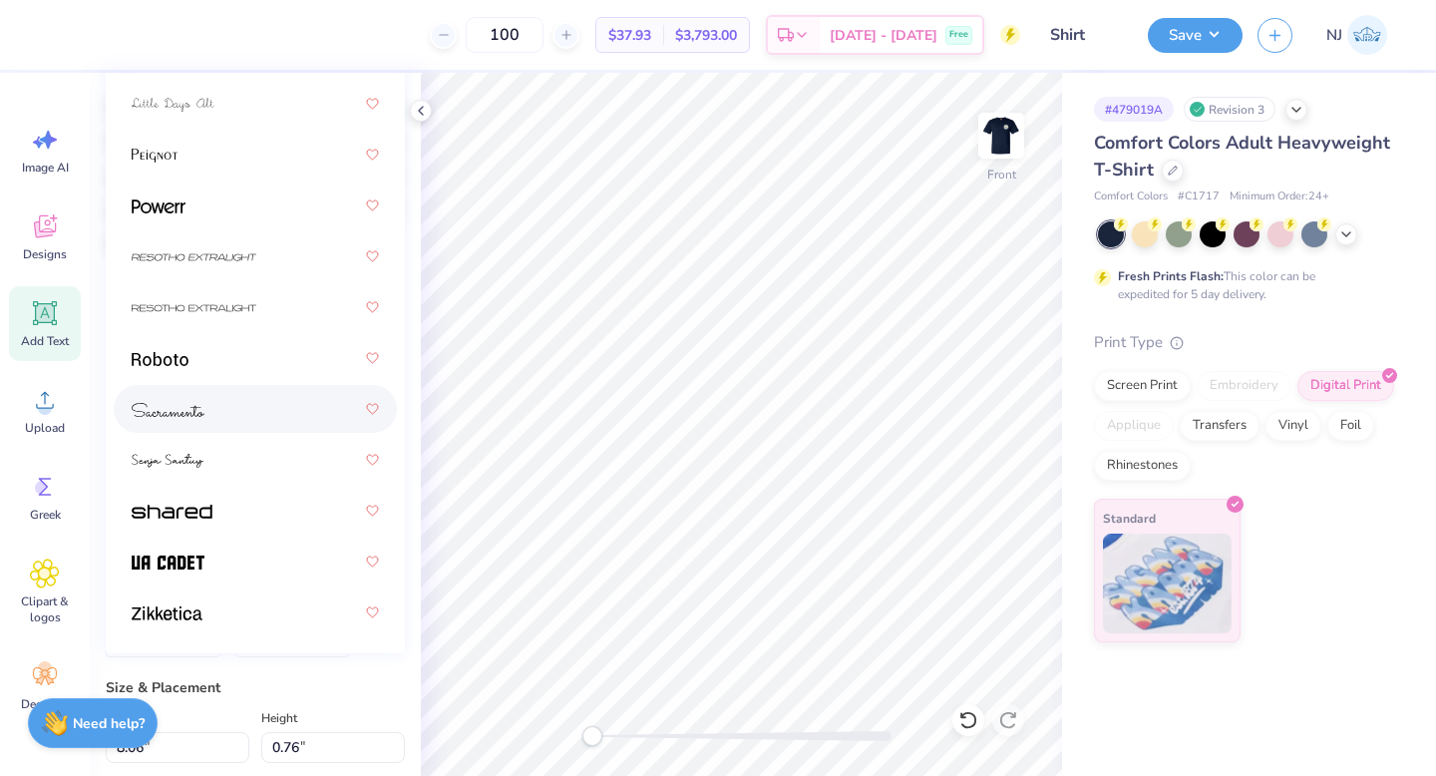
click at [238, 417] on div at bounding box center [255, 409] width 247 height 36
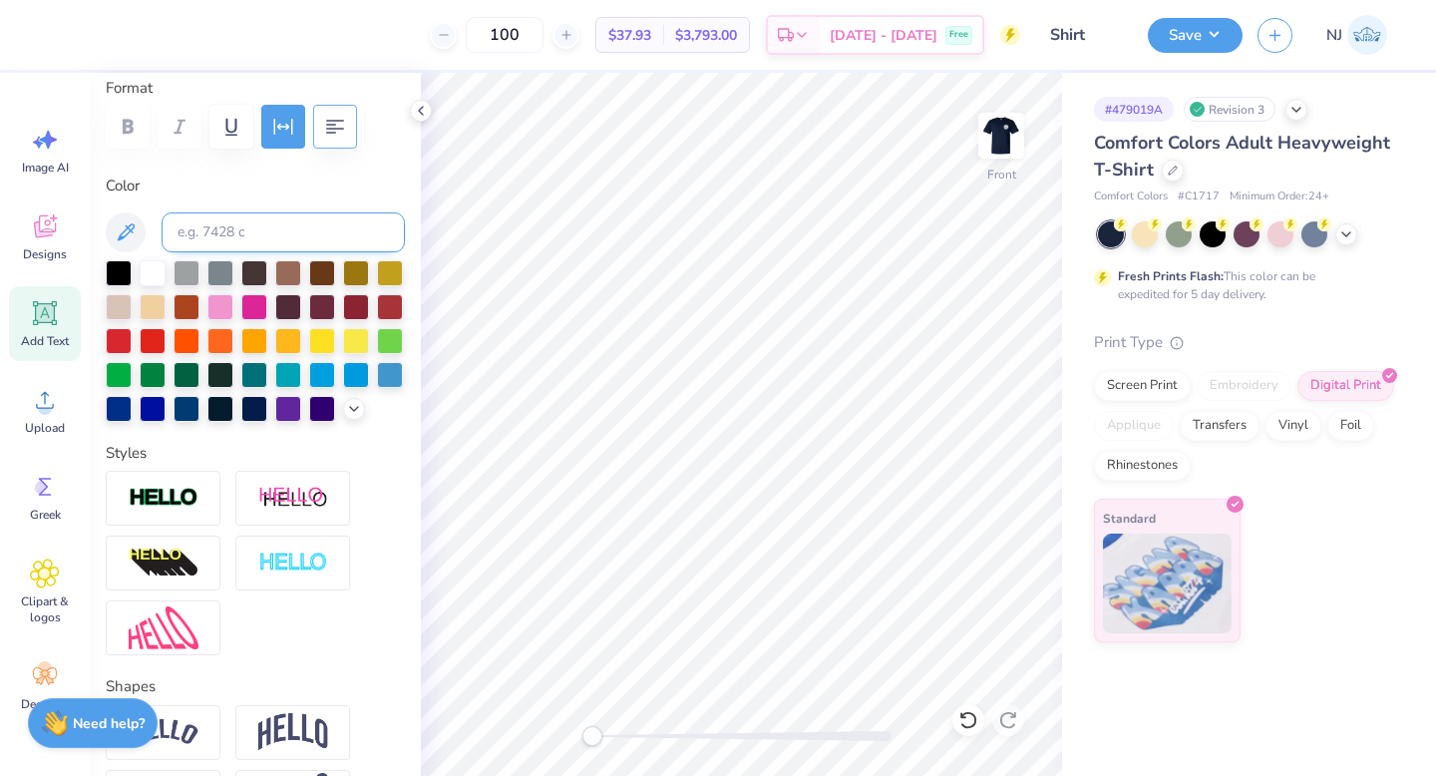
scroll to position [71, 0]
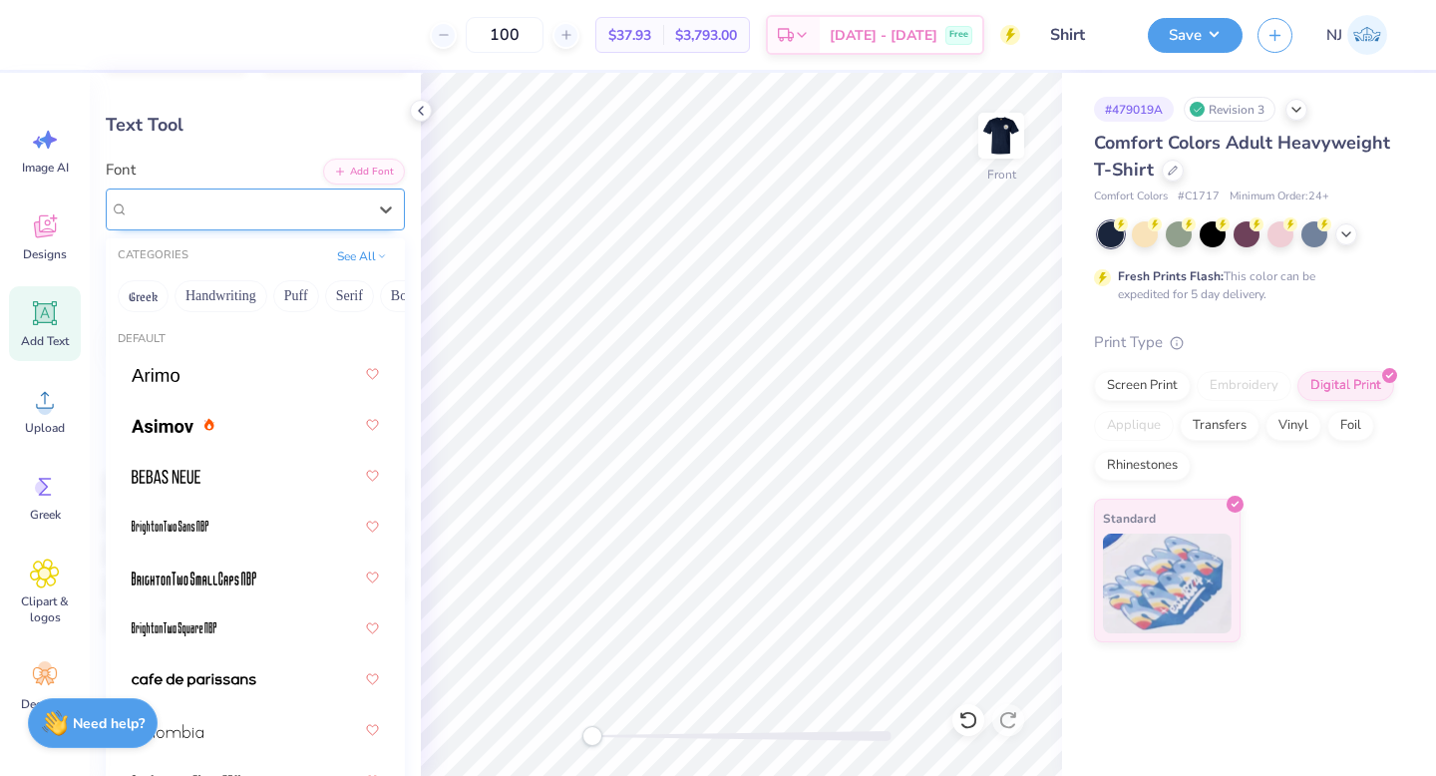
click at [363, 215] on div "[GEOGRAPHIC_DATA]" at bounding box center [247, 208] width 241 height 31
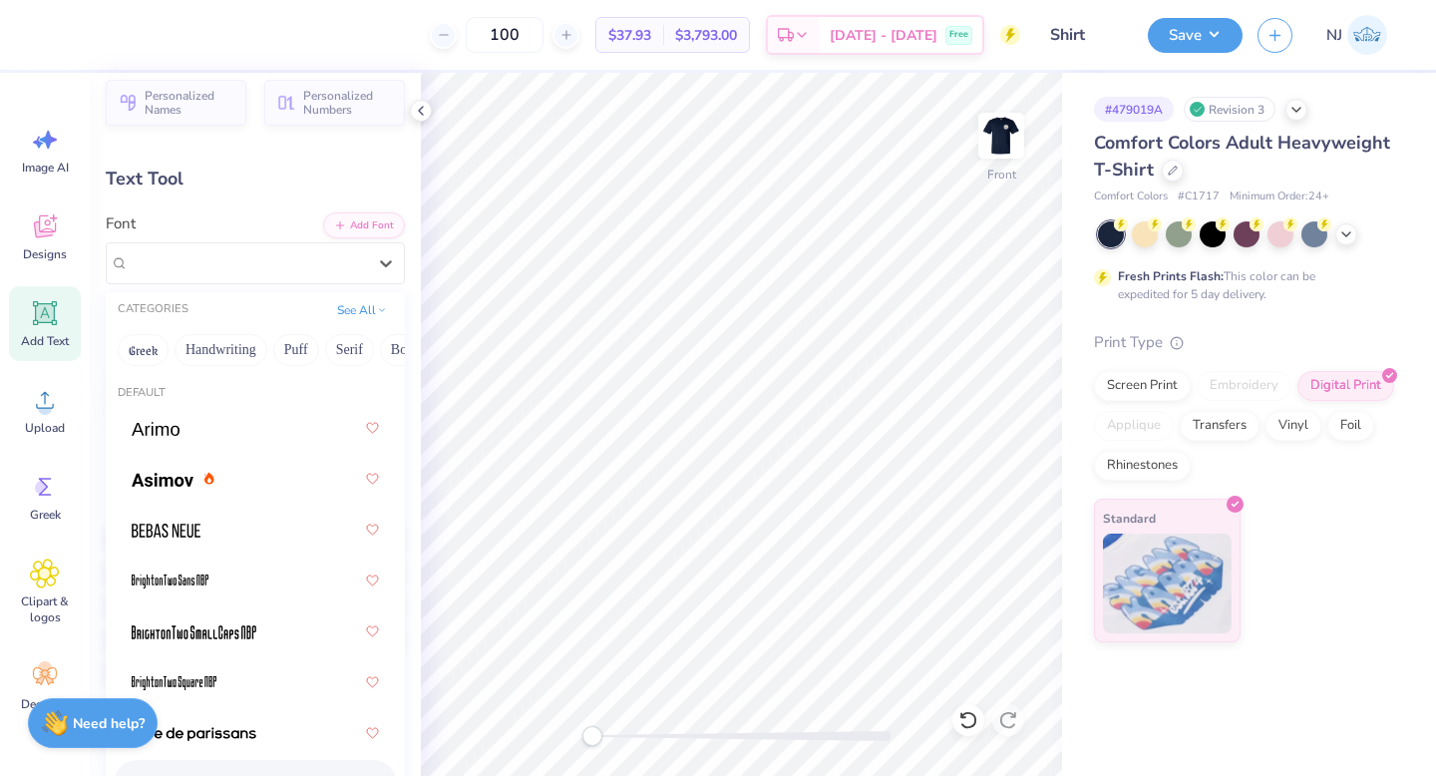
scroll to position [0, 0]
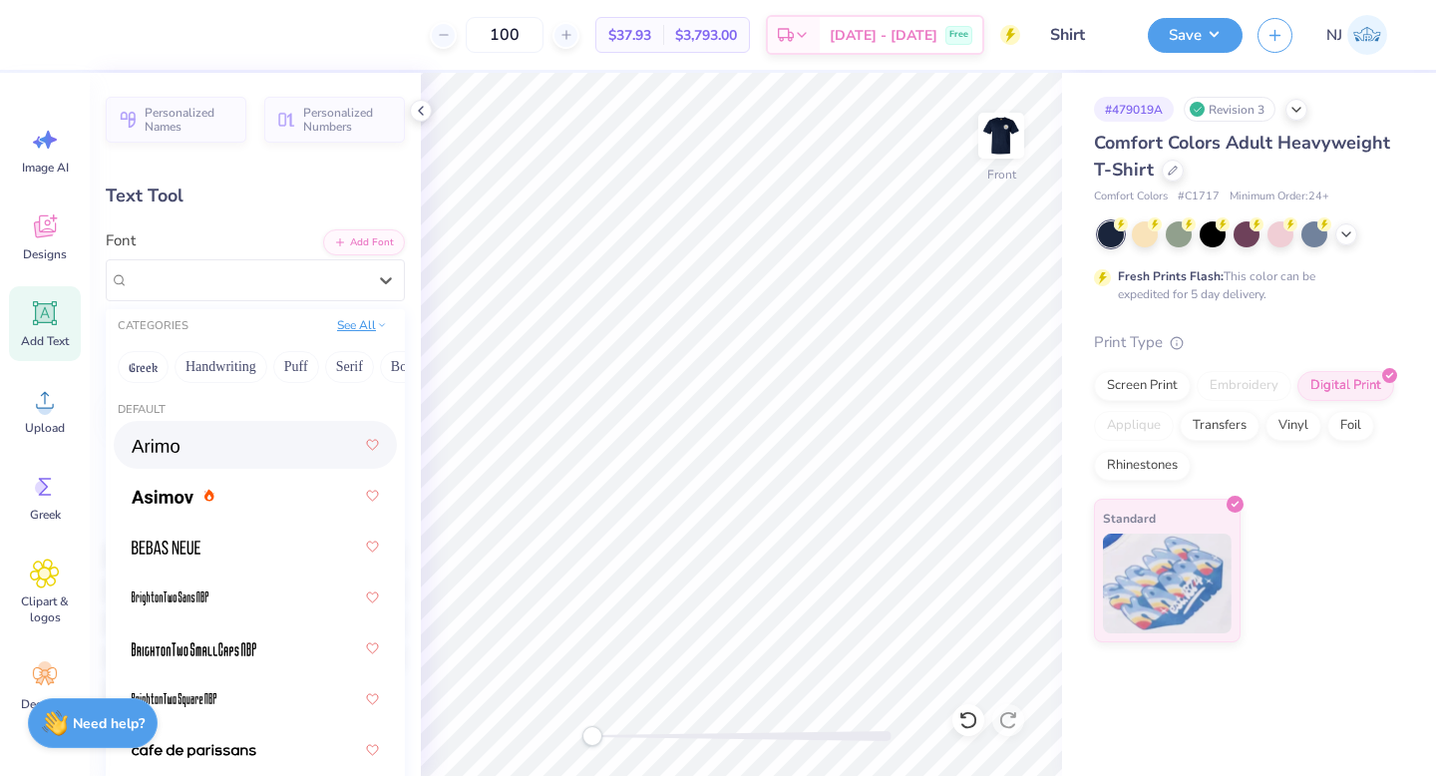
click at [363, 329] on button "See All" at bounding box center [362, 325] width 62 height 20
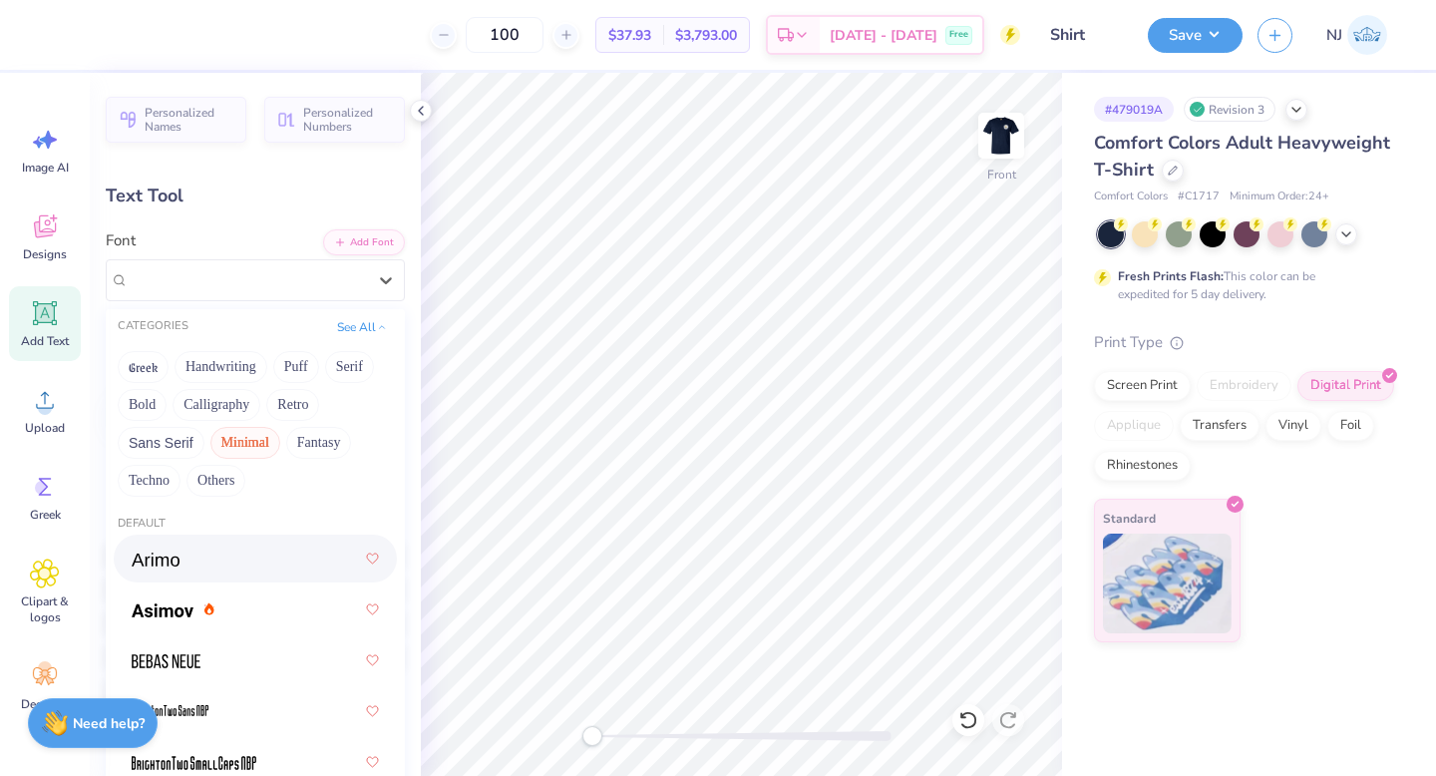
drag, startPoint x: 241, startPoint y: 405, endPoint x: 262, endPoint y: 405, distance: 20.9
click at [242, 405] on button "Calligraphy" at bounding box center [216, 405] width 88 height 32
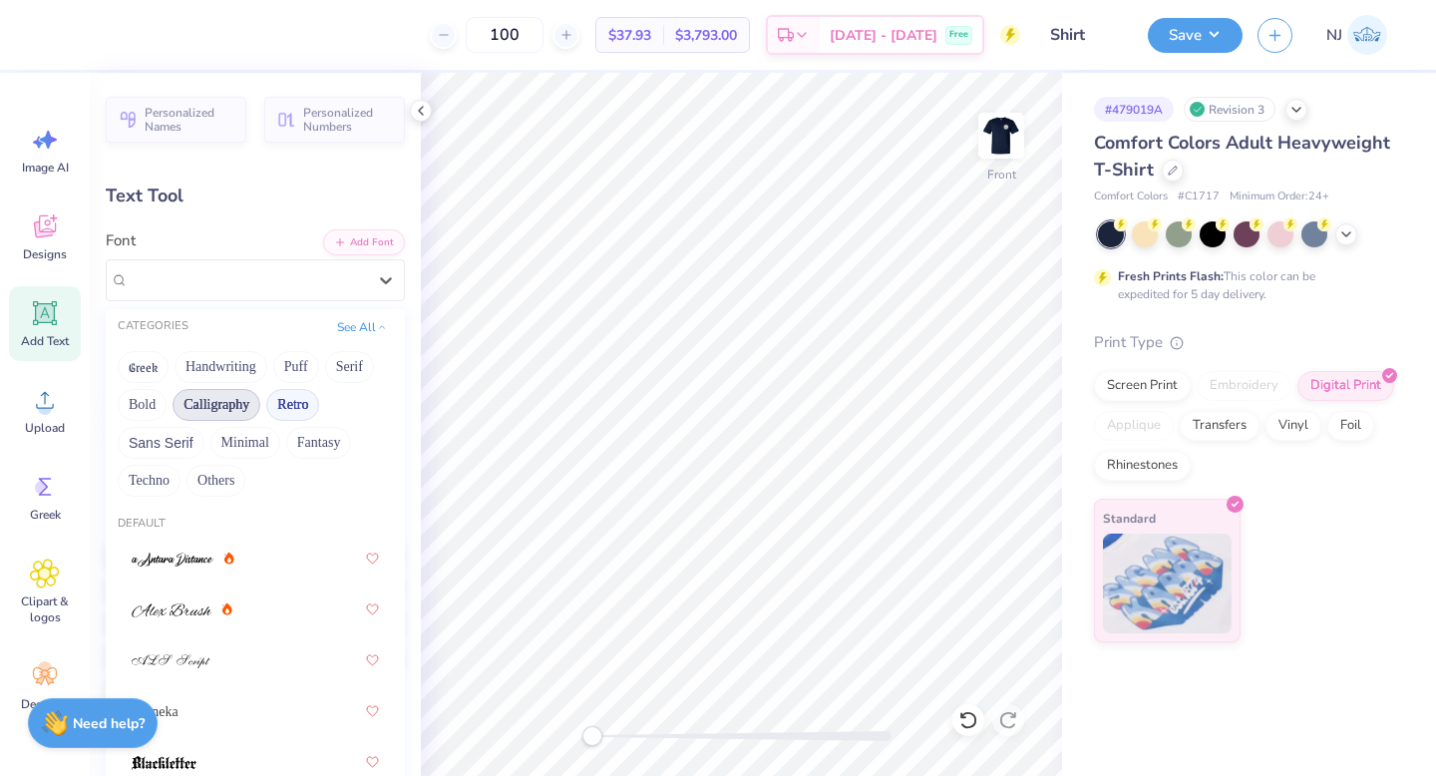
click at [288, 405] on button "Retro" at bounding box center [292, 405] width 53 height 32
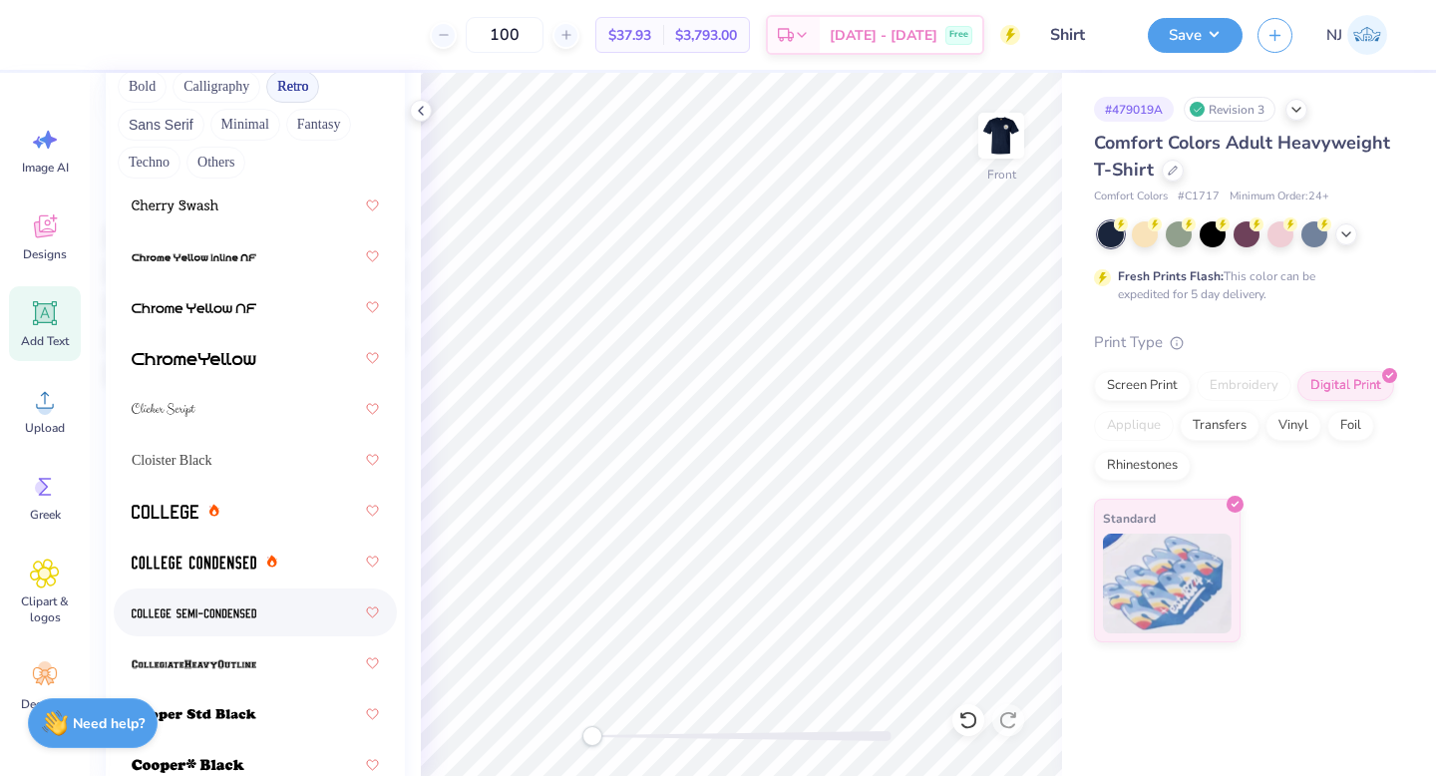
scroll to position [844, 0]
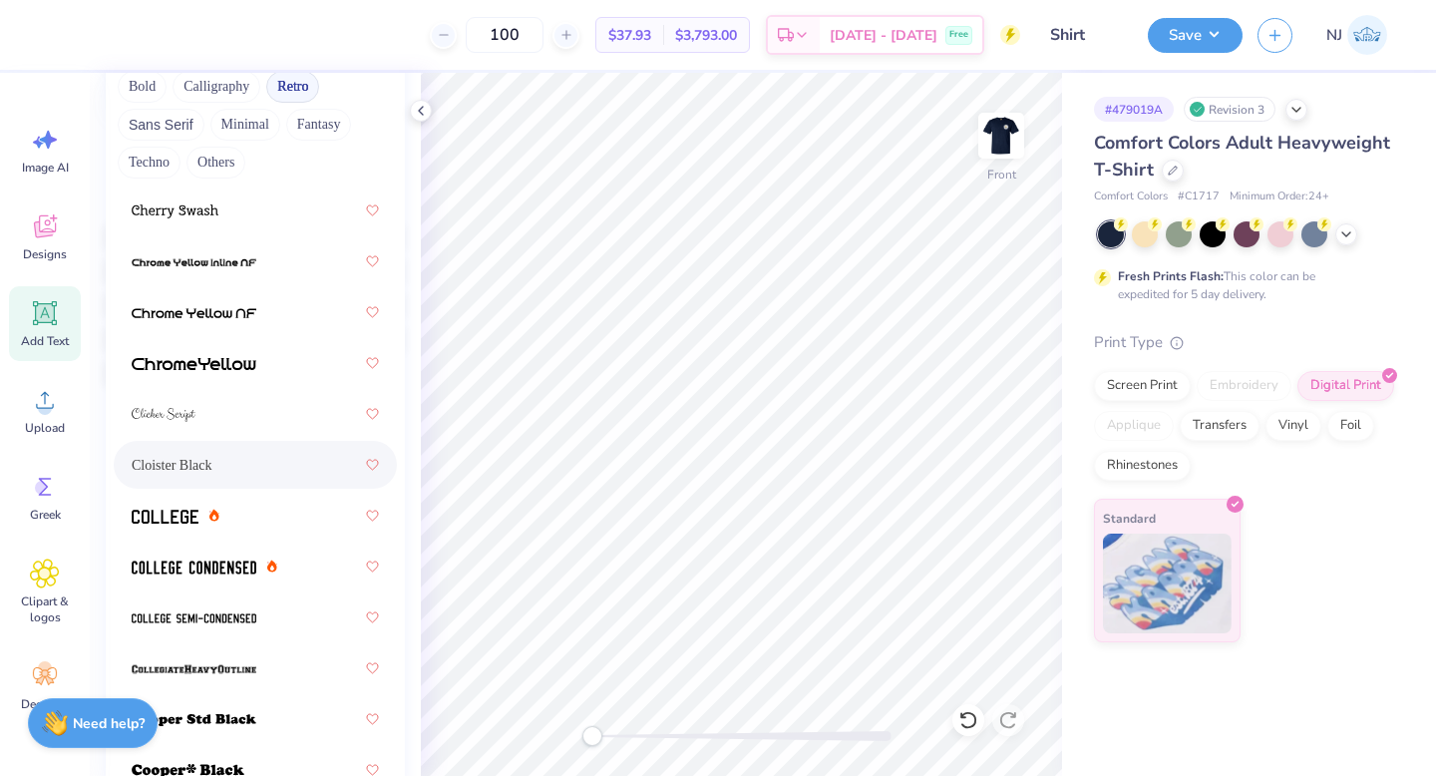
click at [236, 463] on div "Cloister Black" at bounding box center [255, 465] width 247 height 36
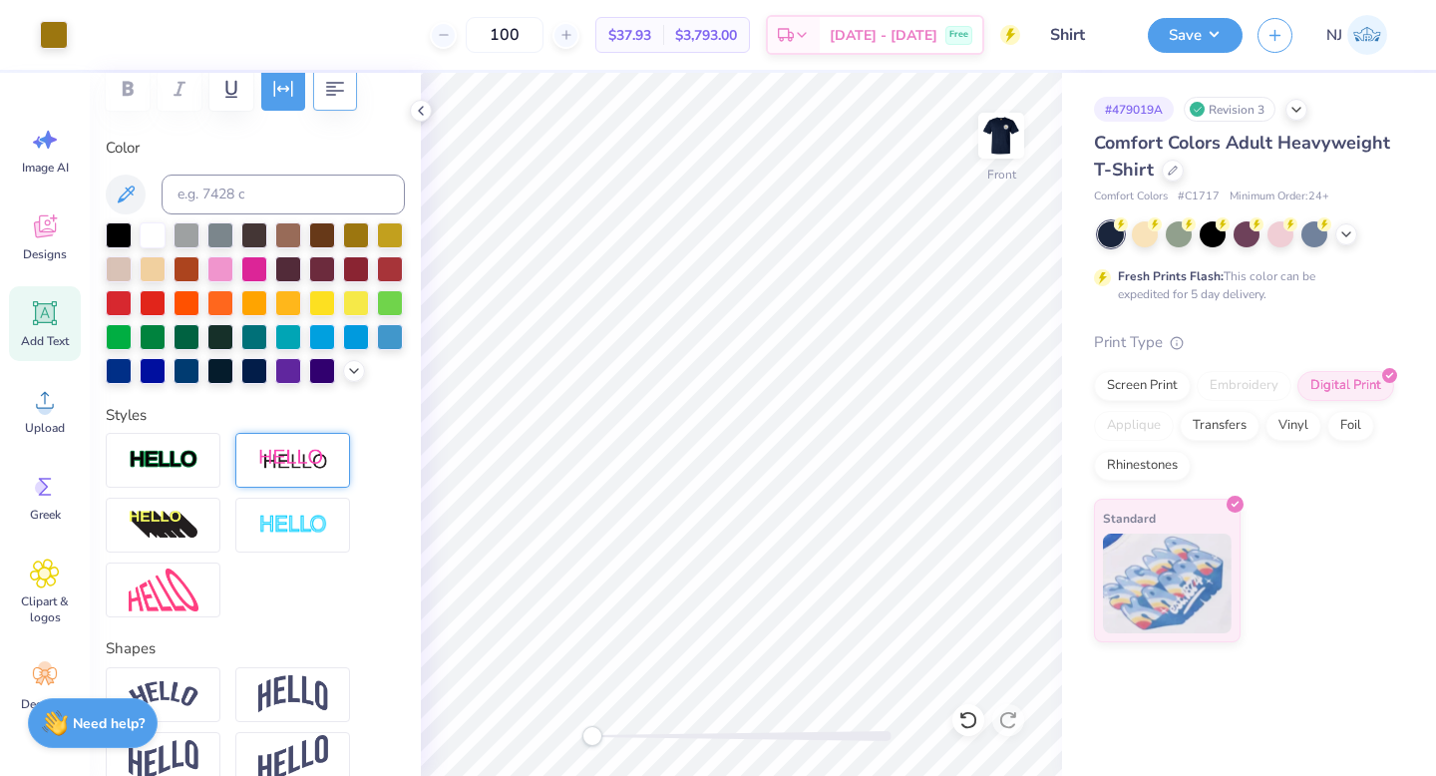
type input "6.42"
type input "0.46"
type input "16.71"
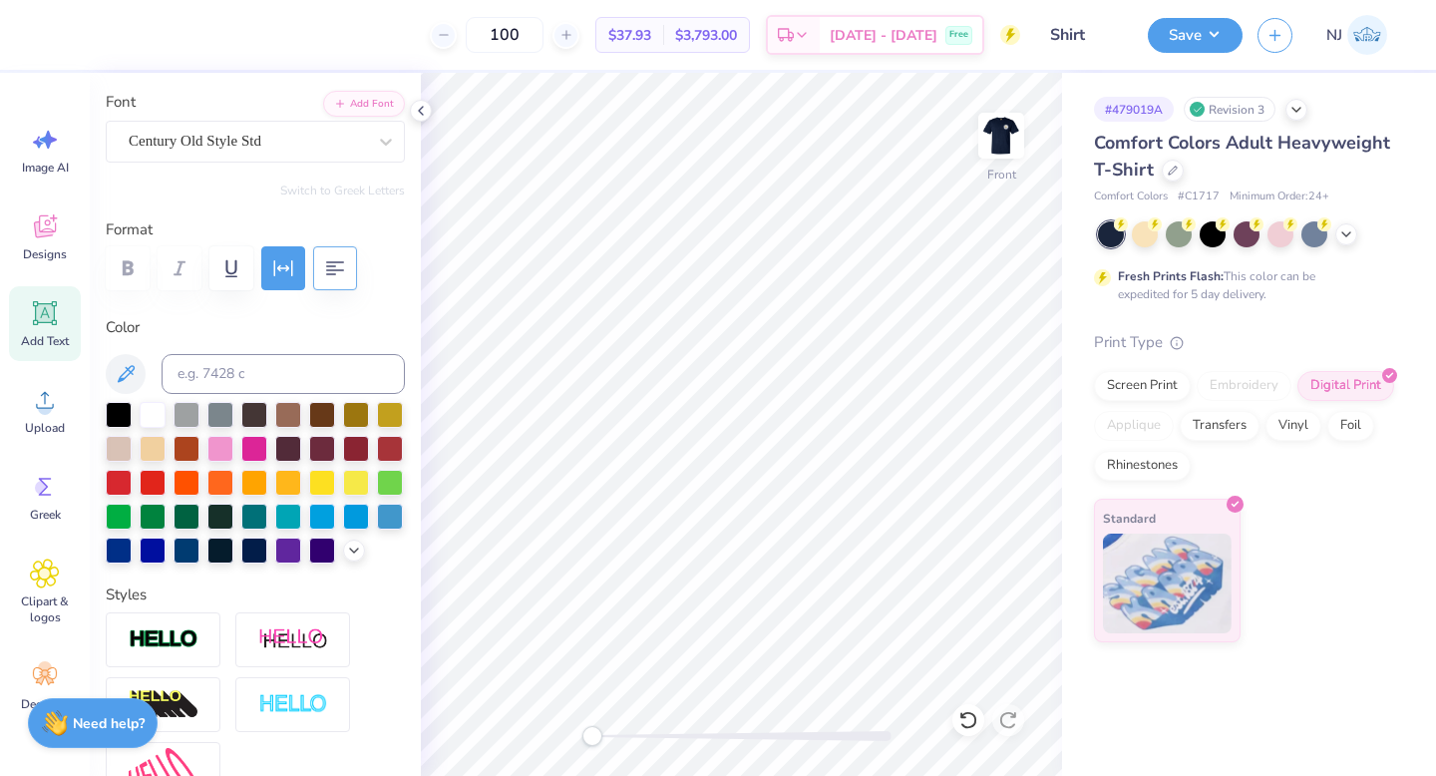
scroll to position [132, 0]
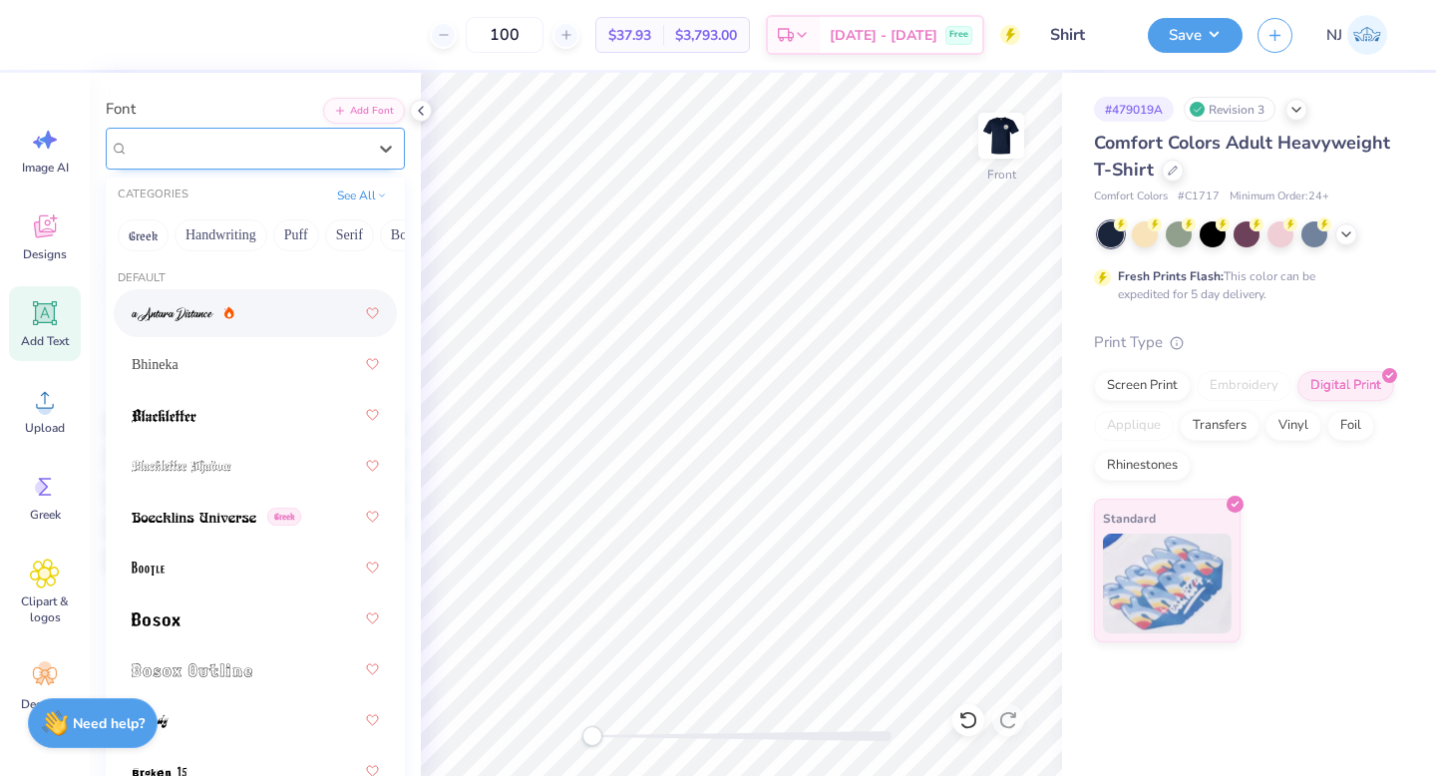
click at [340, 150] on div "Century Old Style Std" at bounding box center [247, 148] width 241 height 31
click at [360, 192] on button "See All" at bounding box center [362, 193] width 62 height 20
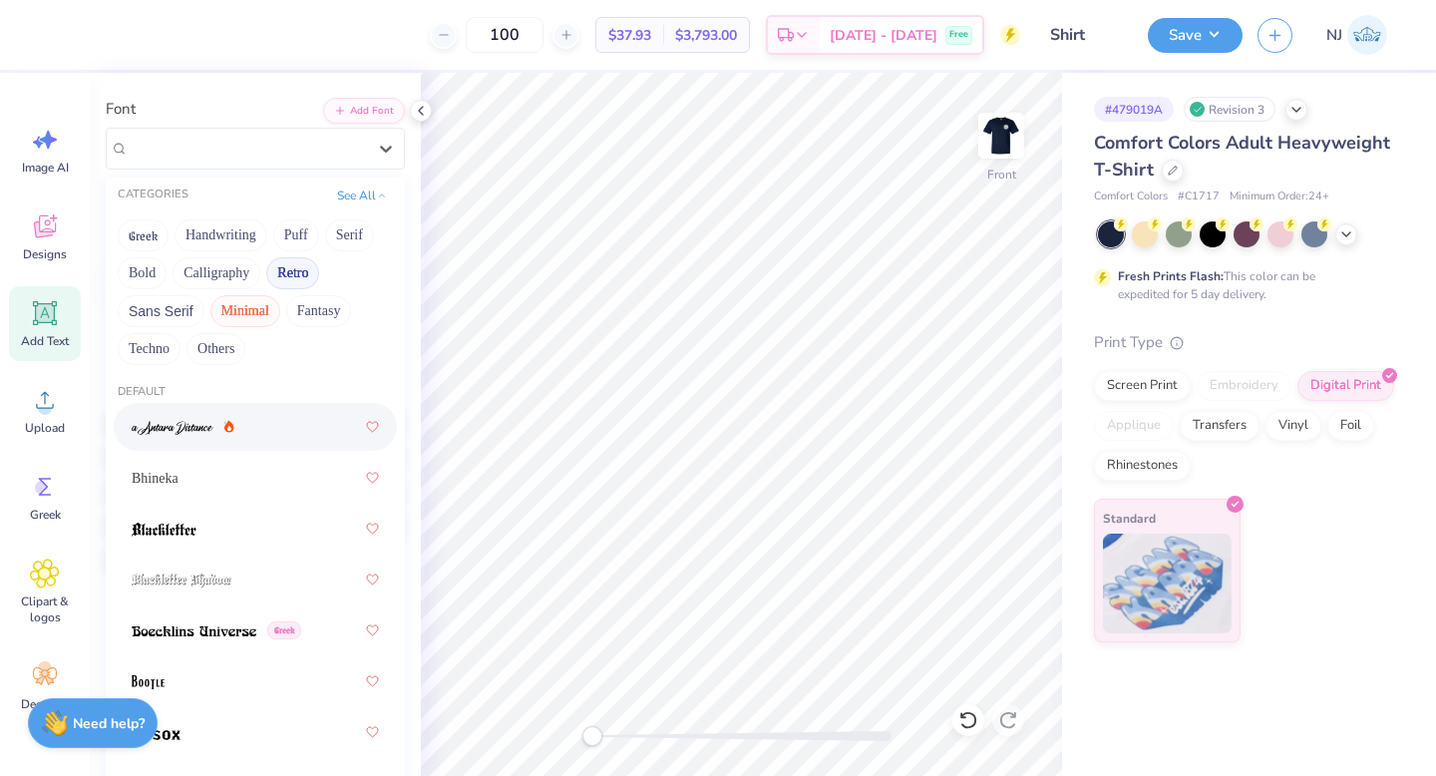
click at [218, 312] on button "Minimal" at bounding box center [245, 311] width 70 height 32
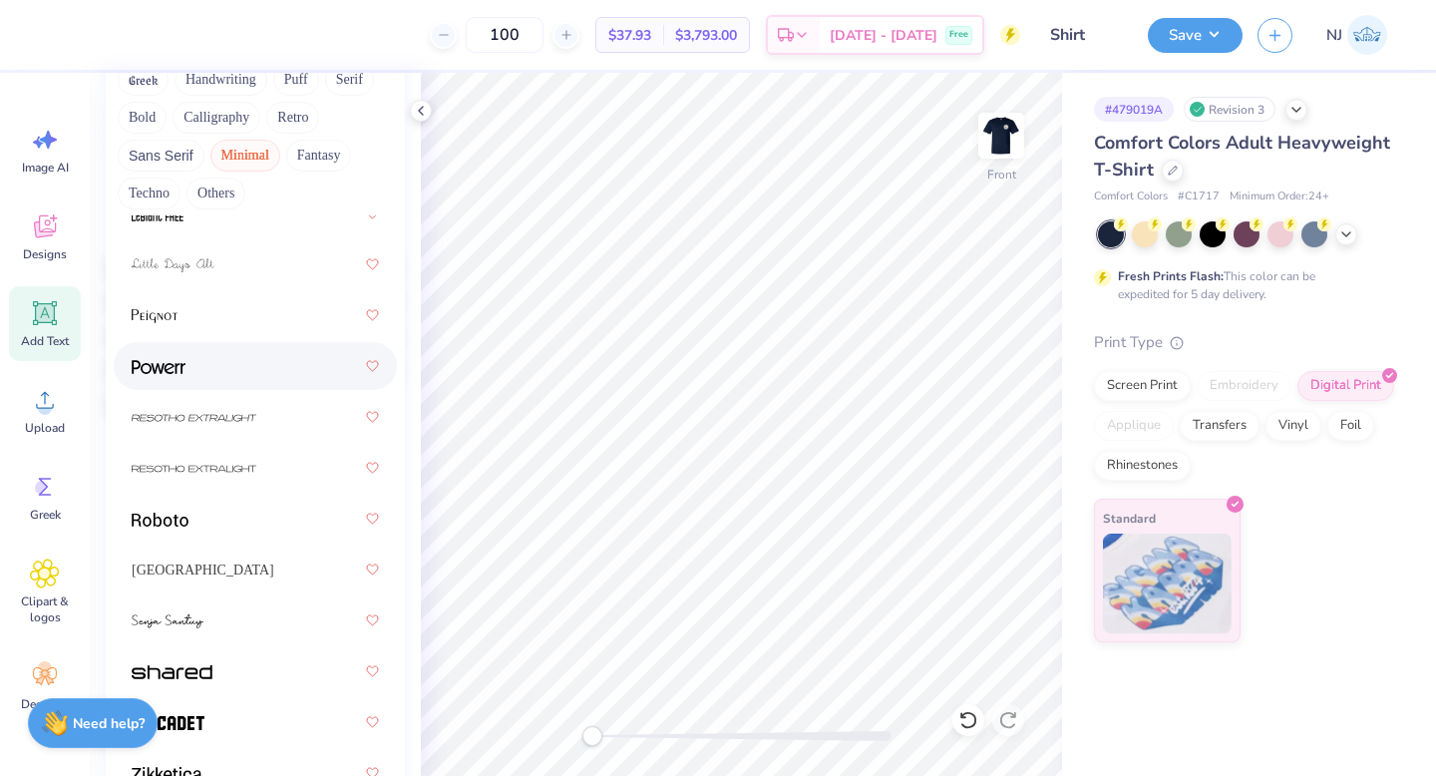
scroll to position [292, 0]
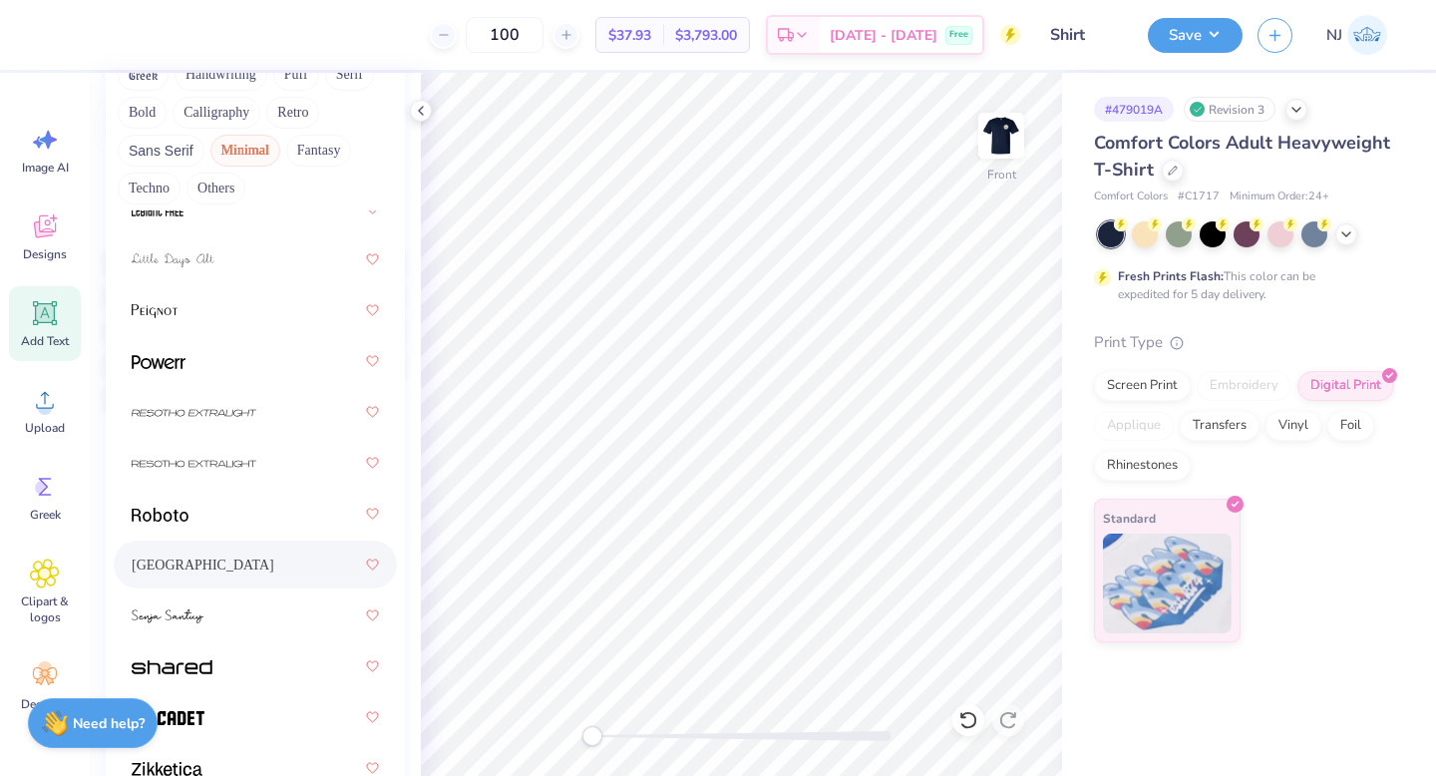
click at [213, 563] on div "[GEOGRAPHIC_DATA]" at bounding box center [255, 564] width 247 height 36
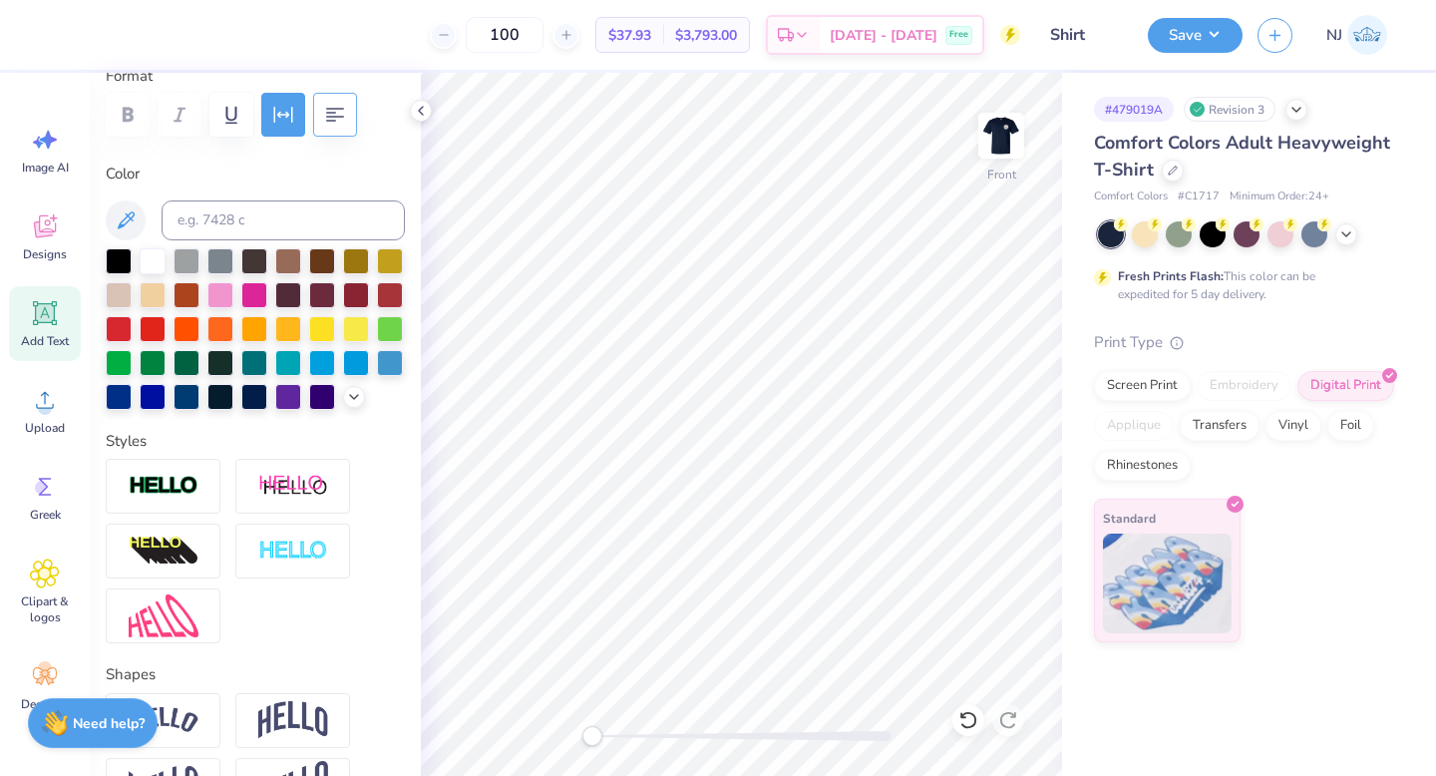
click at [135, 109] on div at bounding box center [255, 115] width 299 height 44
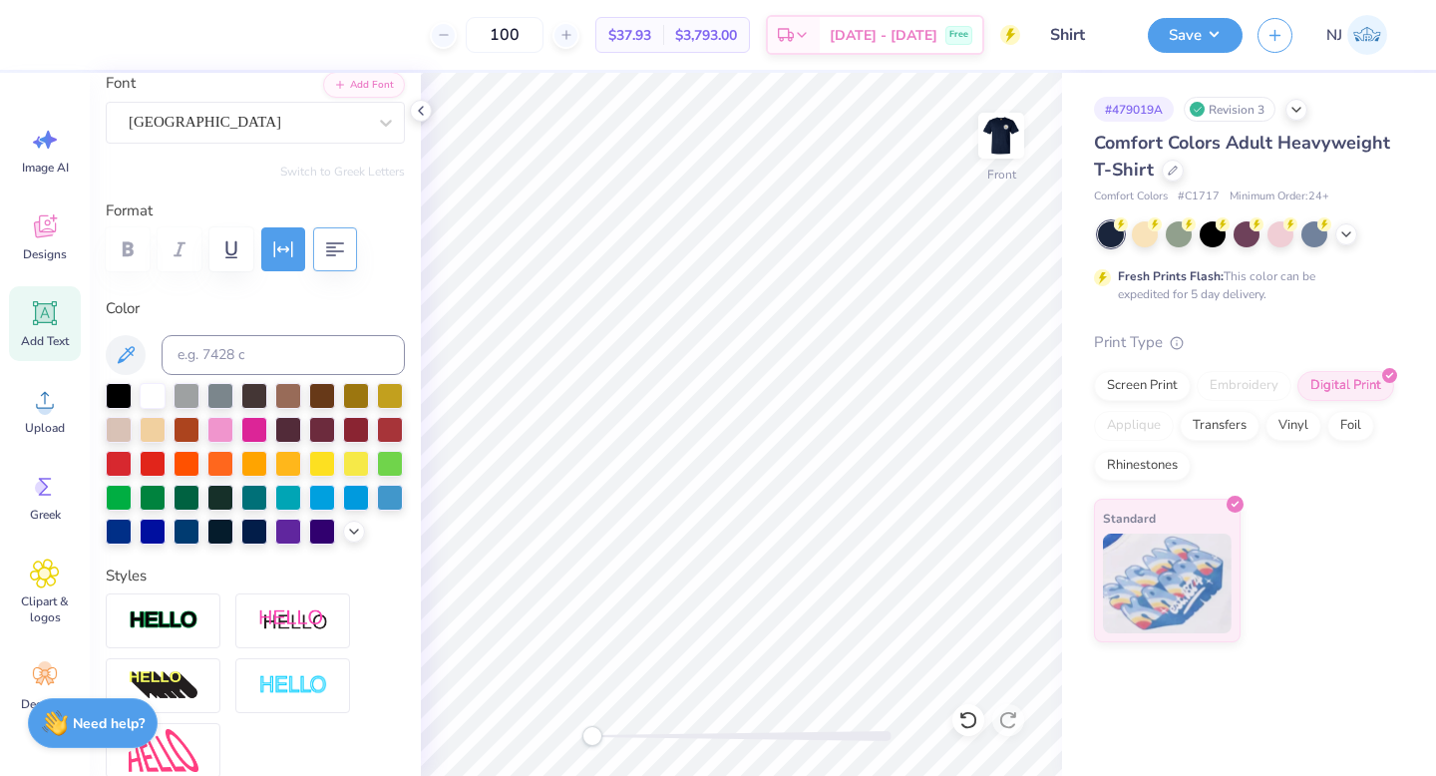
scroll to position [141, 0]
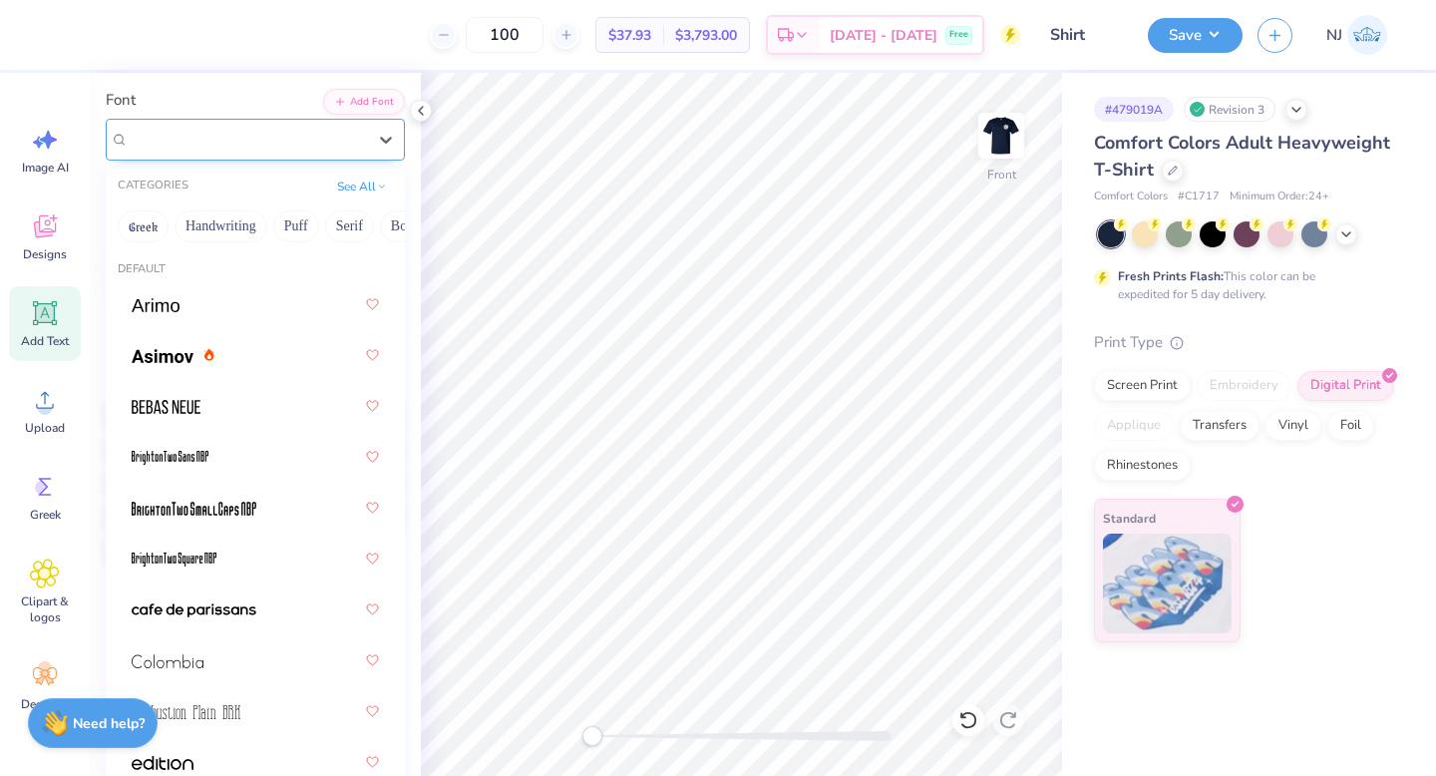
click at [315, 136] on div "[GEOGRAPHIC_DATA]" at bounding box center [247, 139] width 241 height 31
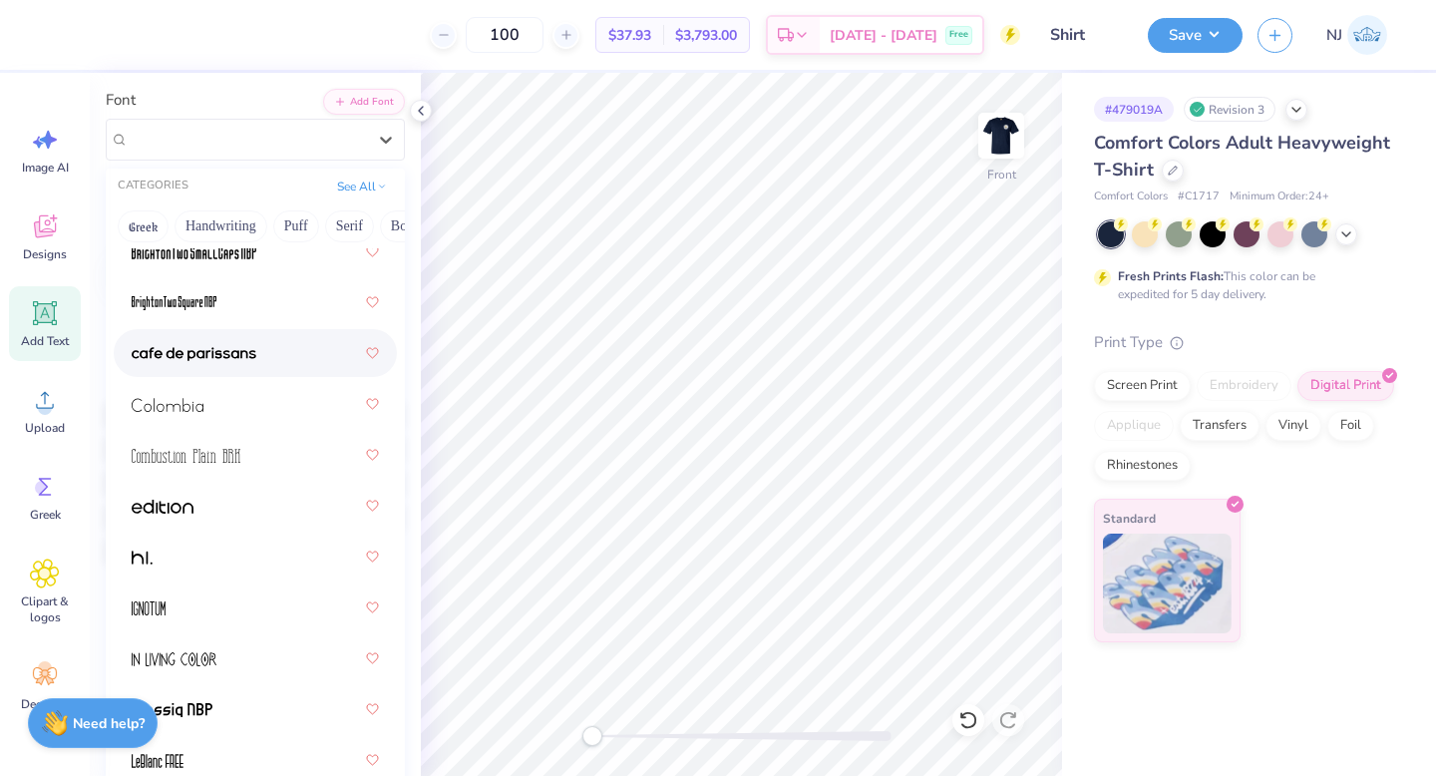
scroll to position [770, 0]
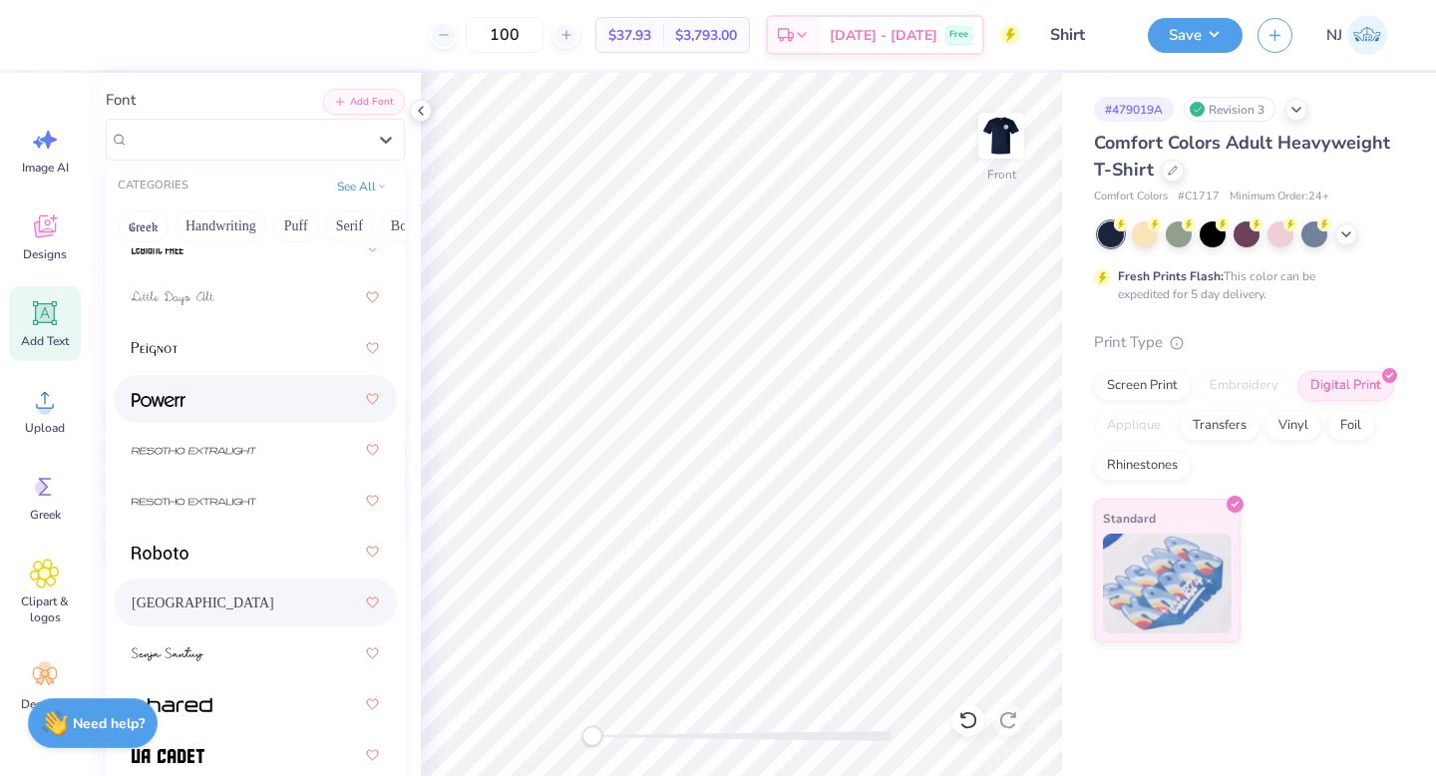
click at [211, 400] on div at bounding box center [255, 399] width 247 height 36
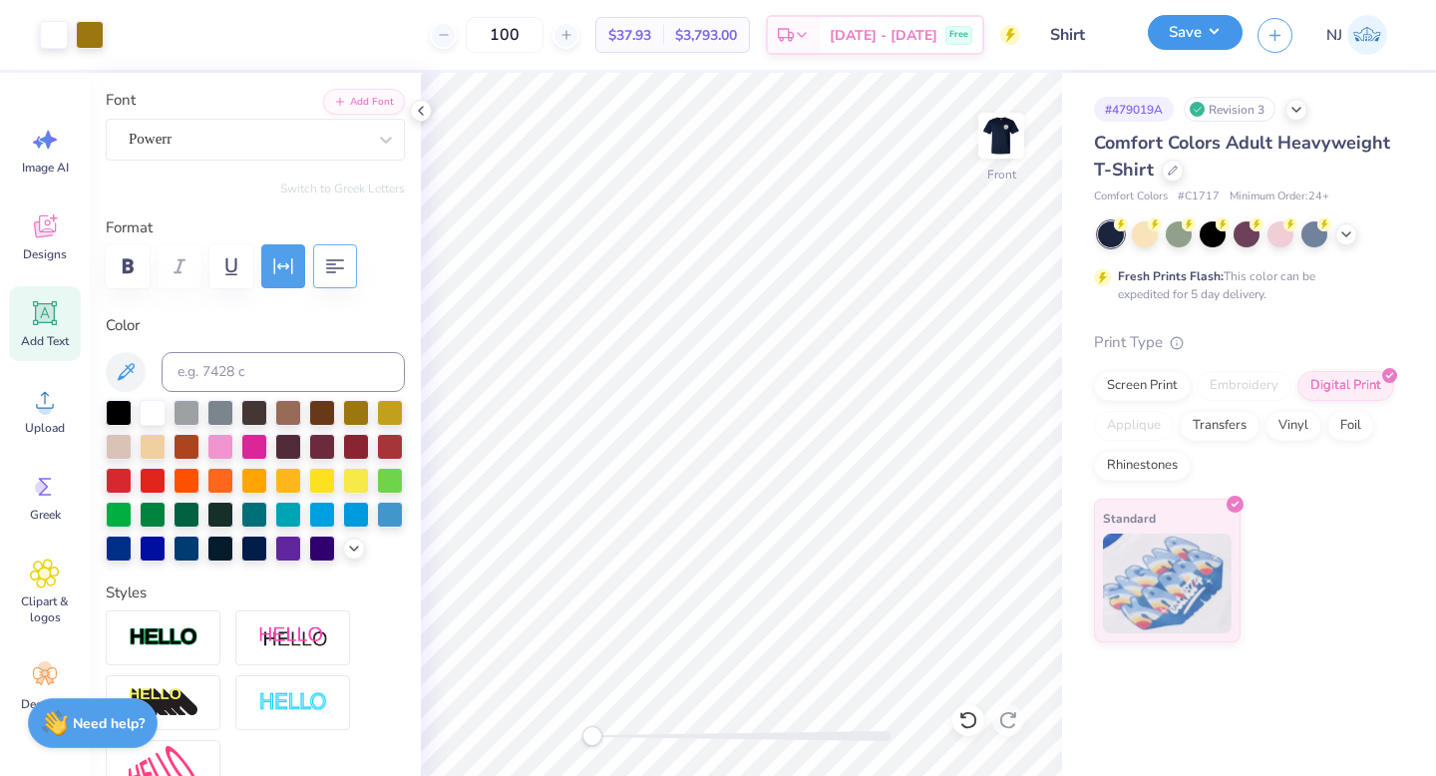
click at [1217, 29] on button "Save" at bounding box center [1195, 32] width 95 height 35
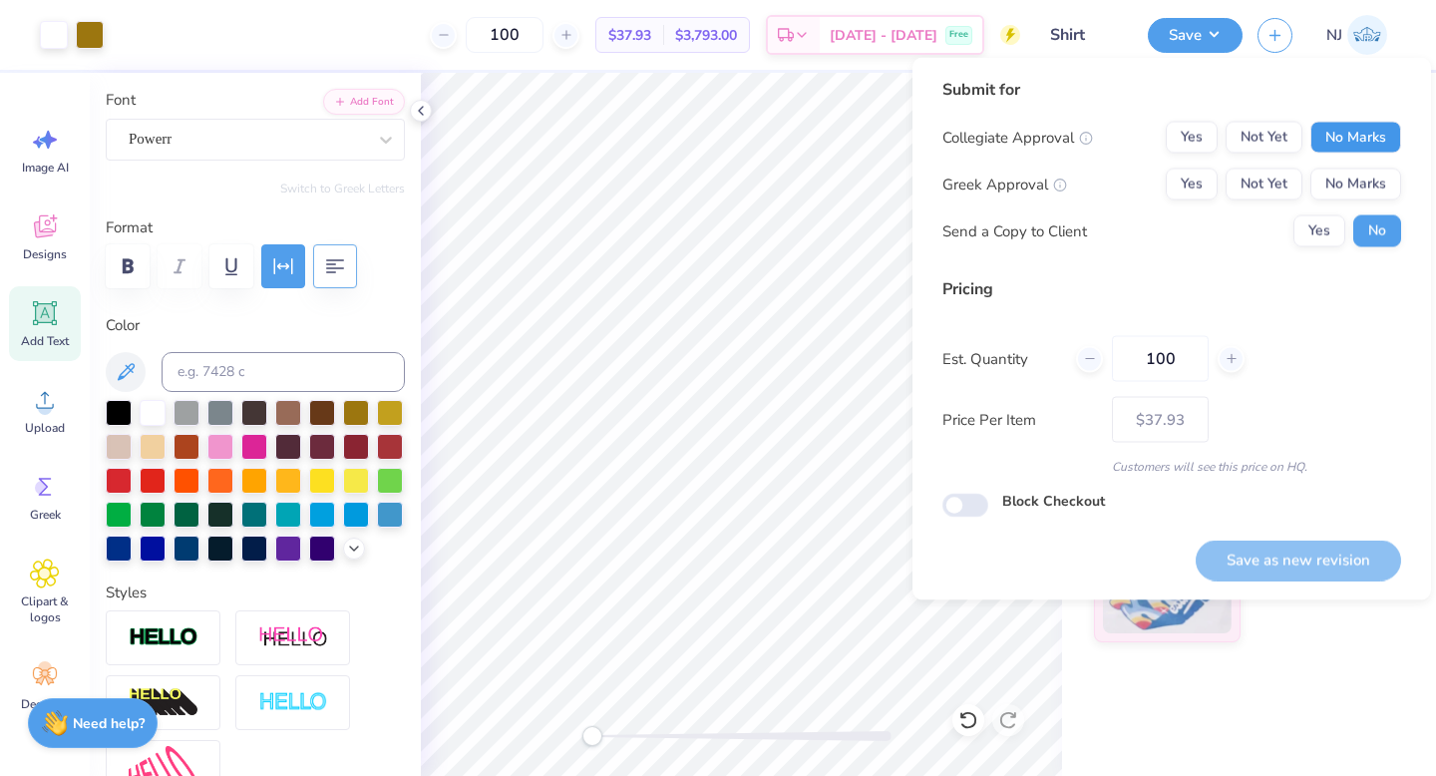
click at [1360, 122] on button "No Marks" at bounding box center [1355, 138] width 91 height 32
click at [1355, 180] on button "No Marks" at bounding box center [1355, 185] width 91 height 32
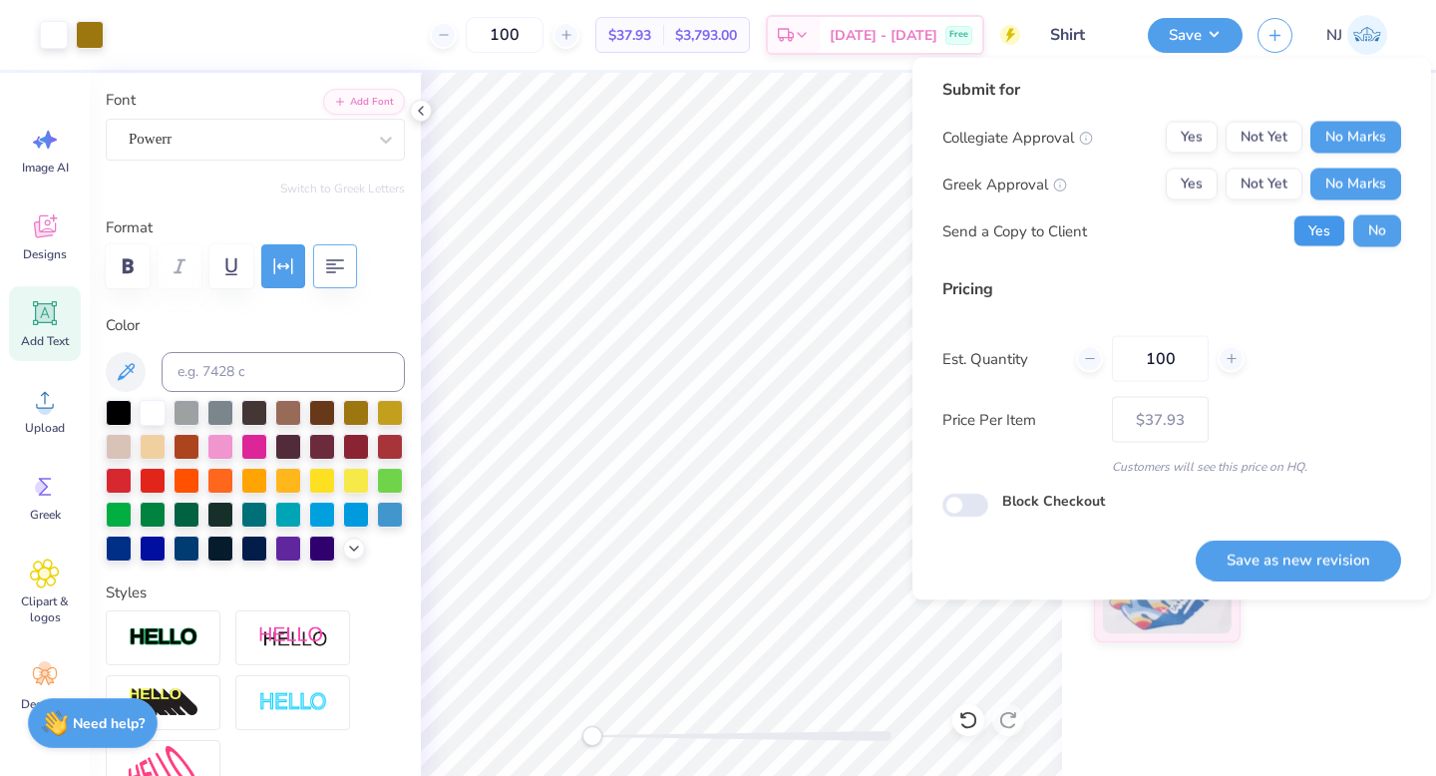
click at [1326, 219] on button "Yes" at bounding box center [1319, 231] width 52 height 32
click at [1314, 553] on button "Save as new revision" at bounding box center [1298, 559] width 205 height 41
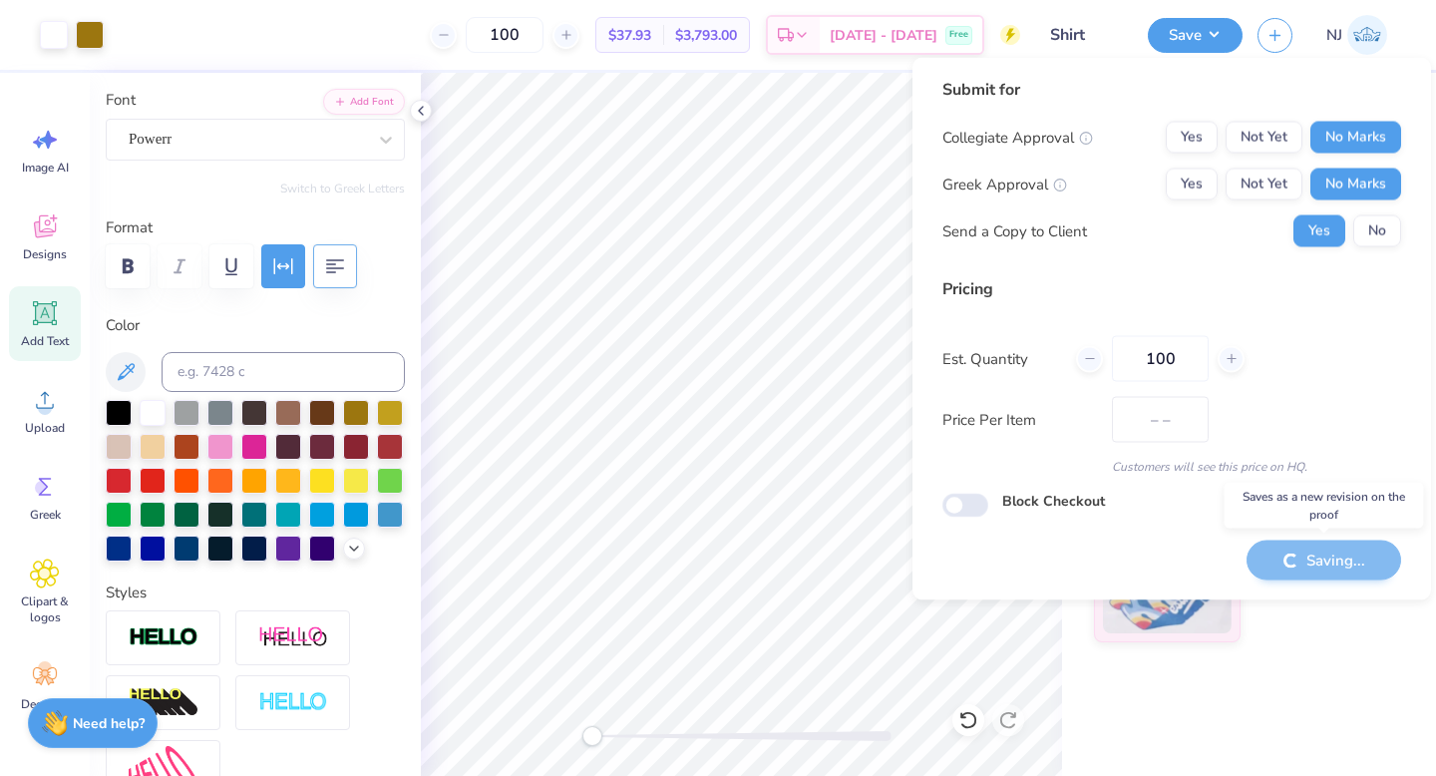
type input "$37.93"
click at [423, 111] on icon at bounding box center [421, 111] width 16 height 16
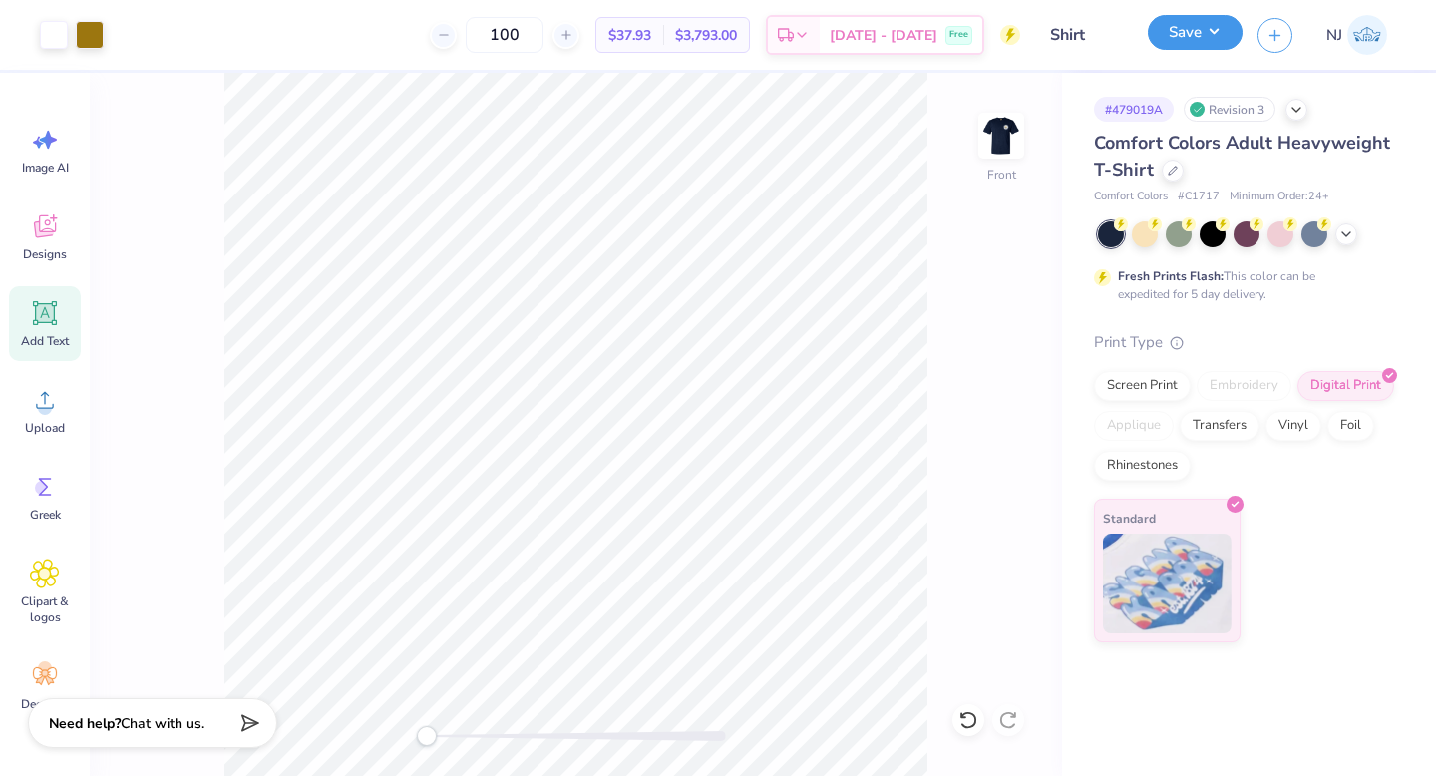
click at [1178, 37] on button "Save" at bounding box center [1195, 32] width 95 height 35
